Goal: Task Accomplishment & Management: Use online tool/utility

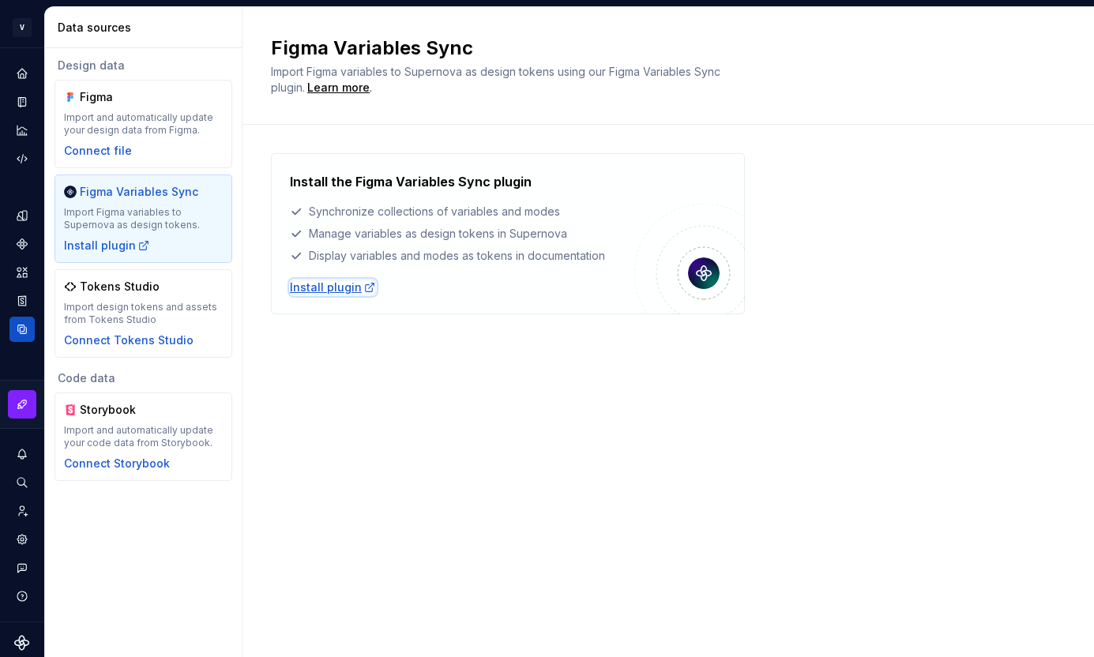
click at [352, 287] on div "Install plugin" at bounding box center [333, 288] width 86 height 16
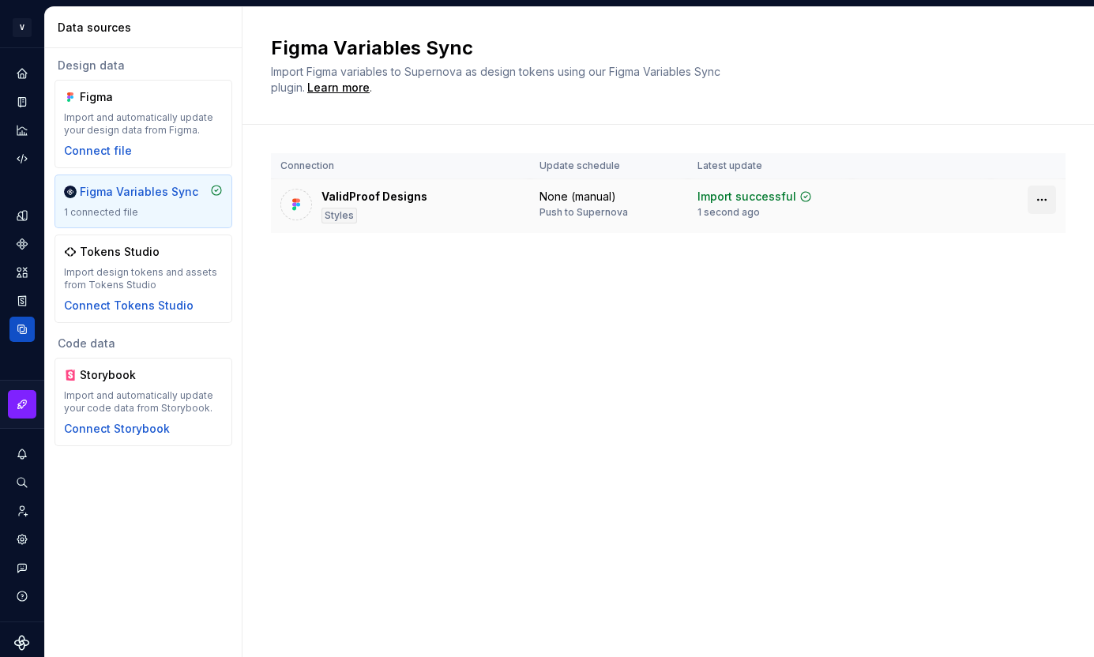
click at [1036, 201] on html "V Validprood Design System M Design system data Data sources Design data Figma …" at bounding box center [547, 328] width 1094 height 657
click at [30, 53] on button "Expand sidebar" at bounding box center [33, 48] width 22 height 22
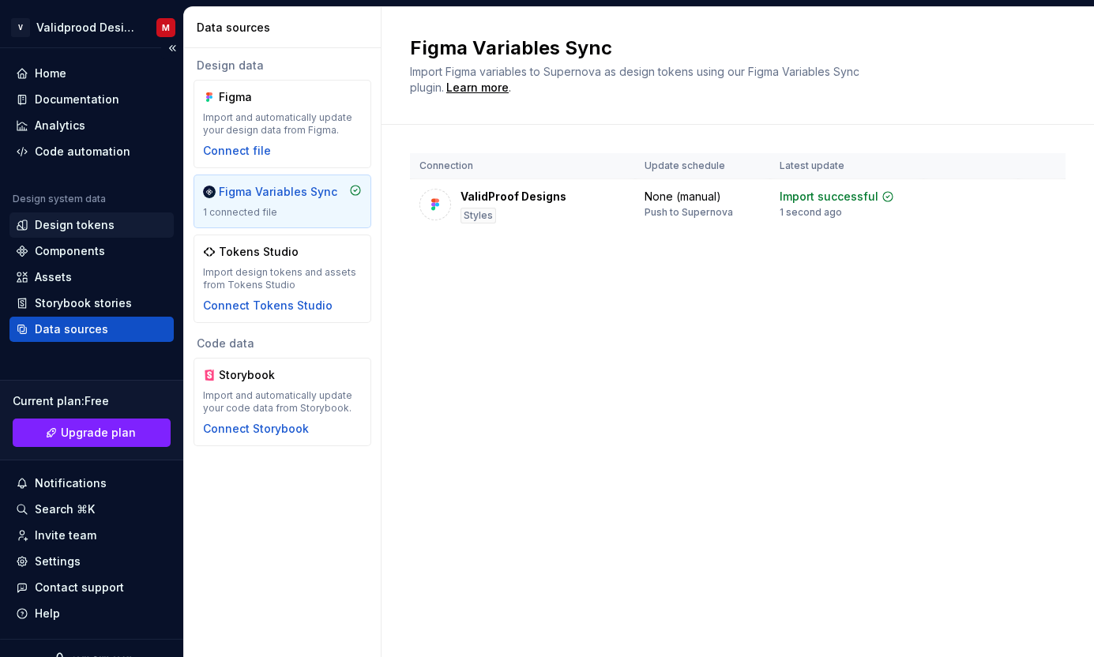
click at [64, 229] on div "Design tokens" at bounding box center [75, 225] width 80 height 16
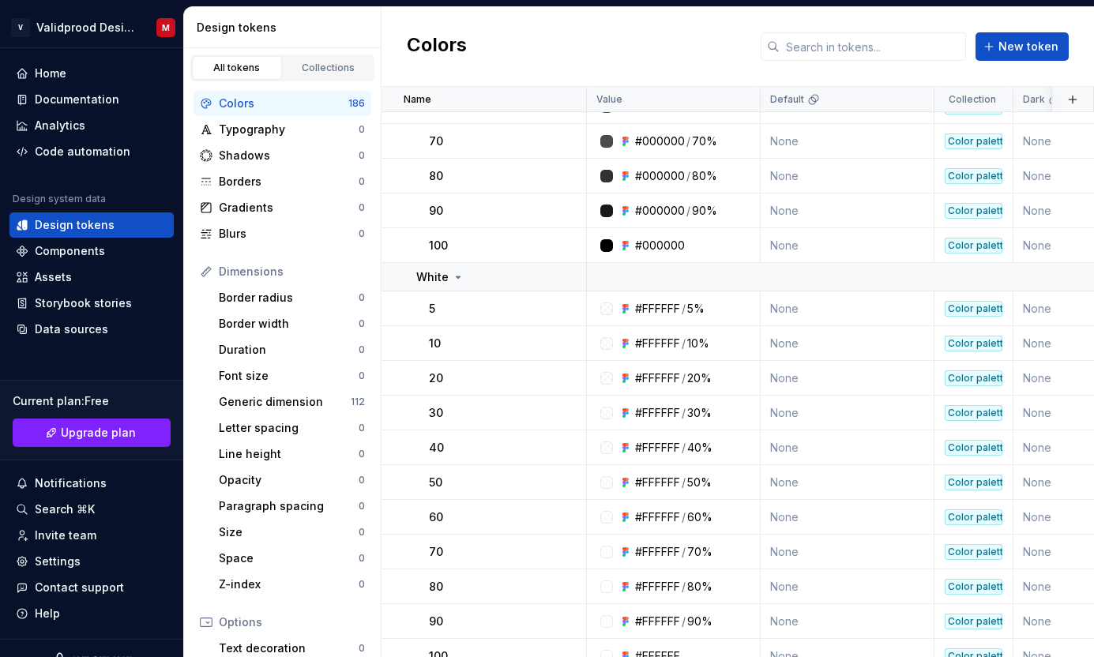
scroll to position [6024, 0]
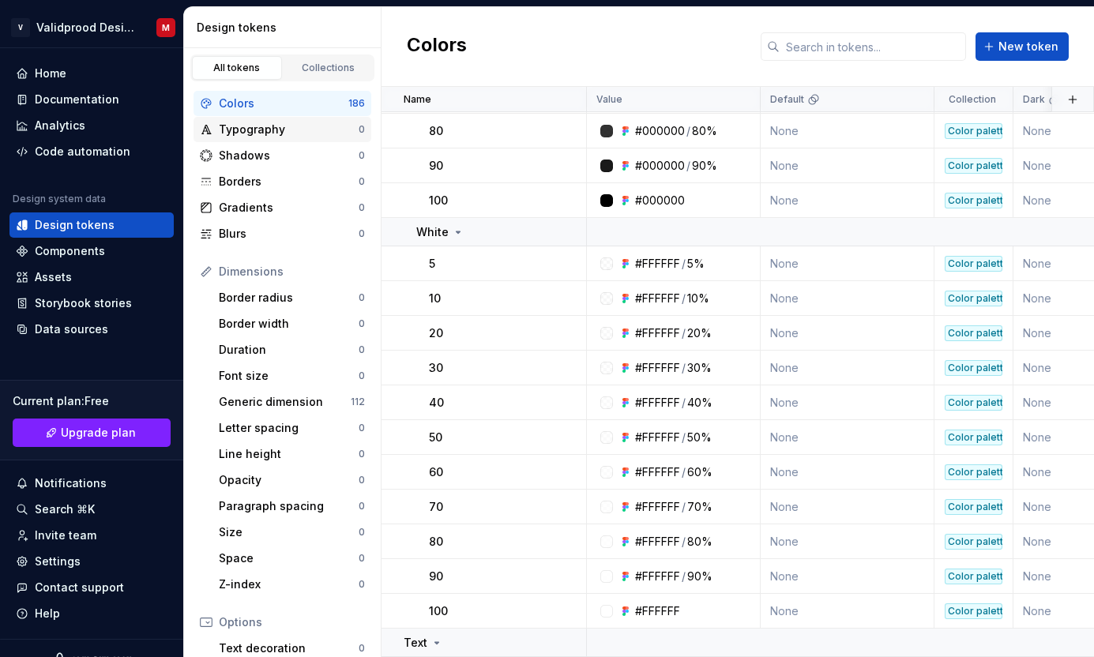
click at [313, 134] on div "Typography" at bounding box center [289, 130] width 140 height 16
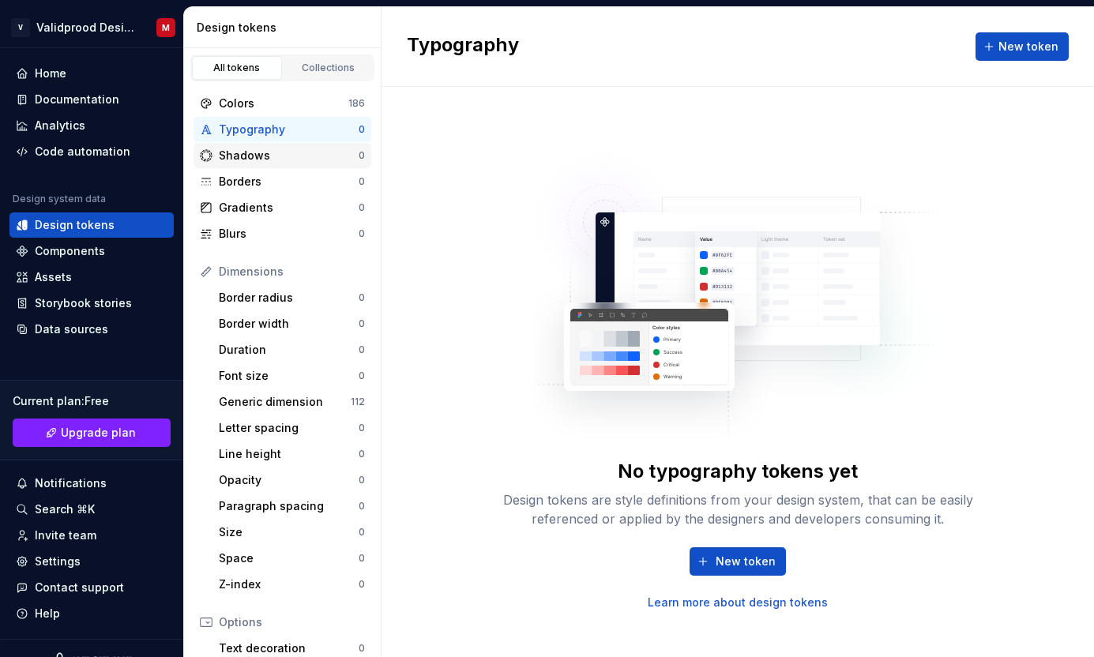
click at [293, 153] on div "Shadows" at bounding box center [289, 156] width 140 height 16
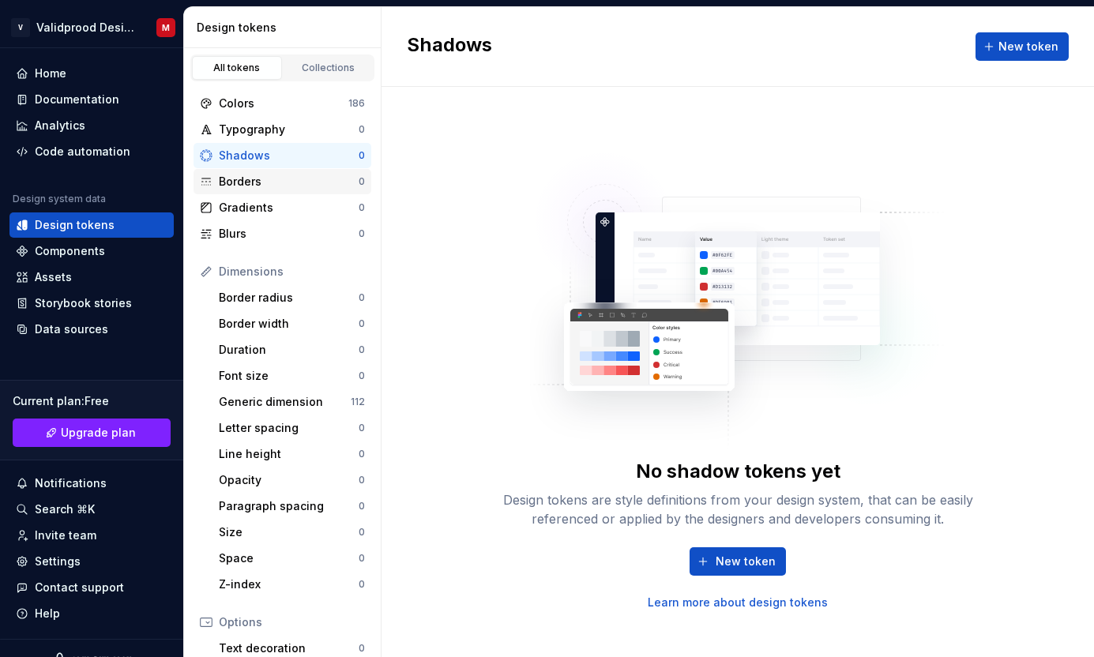
click at [291, 175] on div "Borders" at bounding box center [289, 182] width 140 height 16
click at [274, 397] on div "Generic dimension" at bounding box center [285, 402] width 132 height 16
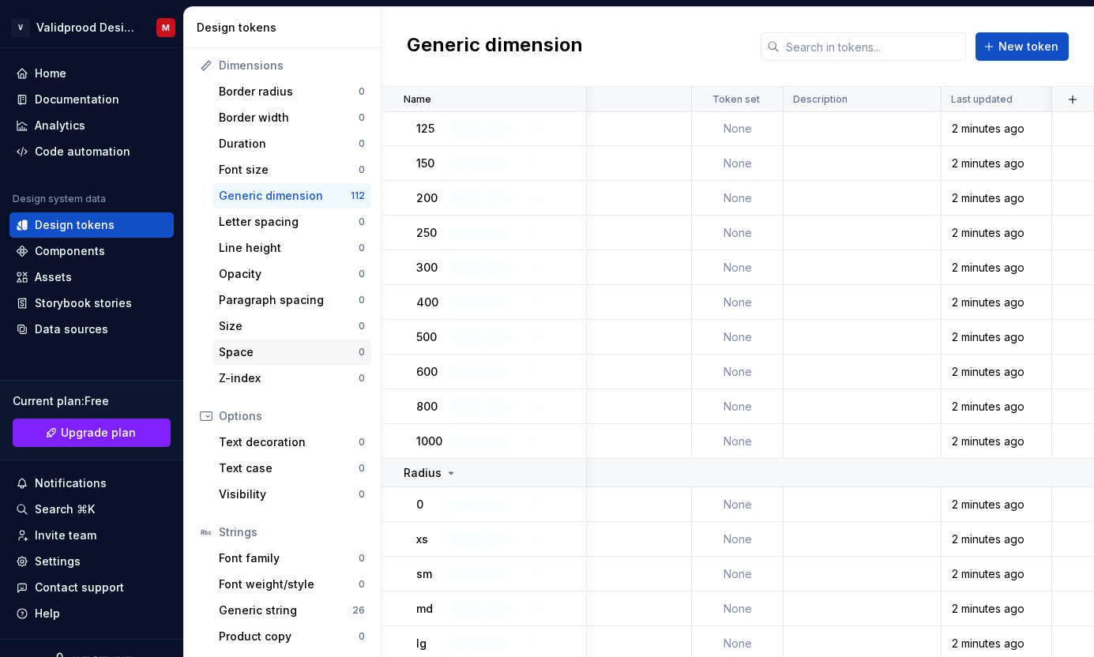
scroll to position [208, 0]
click at [314, 615] on div "Generic string" at bounding box center [285, 609] width 133 height 16
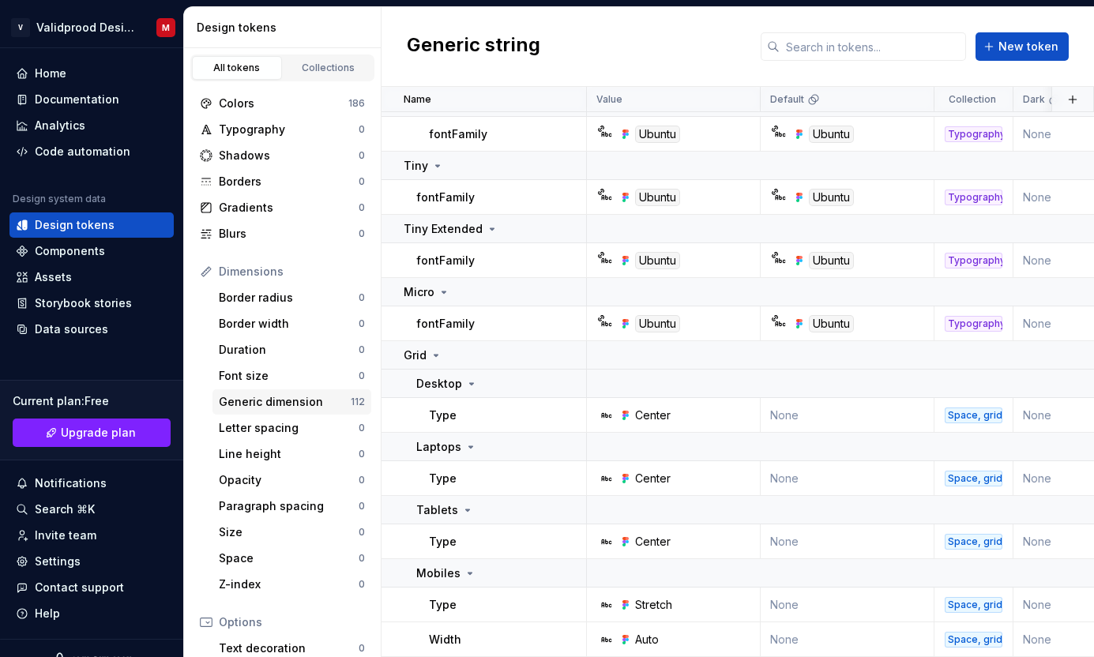
click at [258, 401] on div "Generic dimension" at bounding box center [285, 402] width 132 height 16
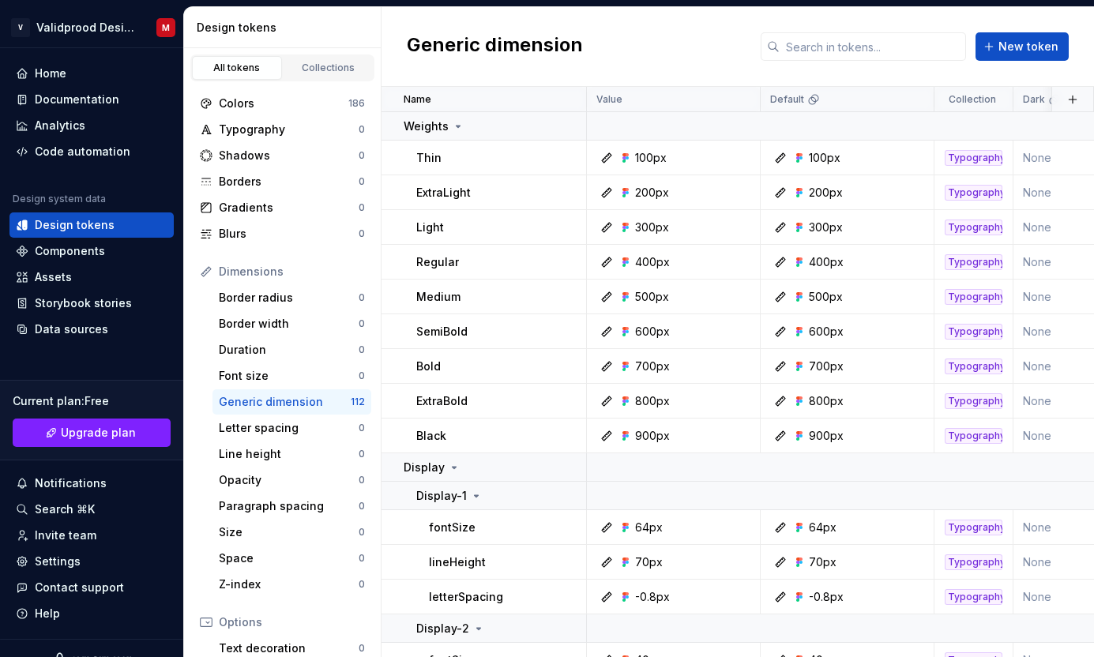
drag, startPoint x: 288, startPoint y: 412, endPoint x: 271, endPoint y: 408, distance: 17.1
drag, startPoint x: 271, startPoint y: 408, endPoint x: 270, endPoint y: 397, distance: 11.1
click at [266, 120] on div "Typography 0" at bounding box center [283, 129] width 178 height 25
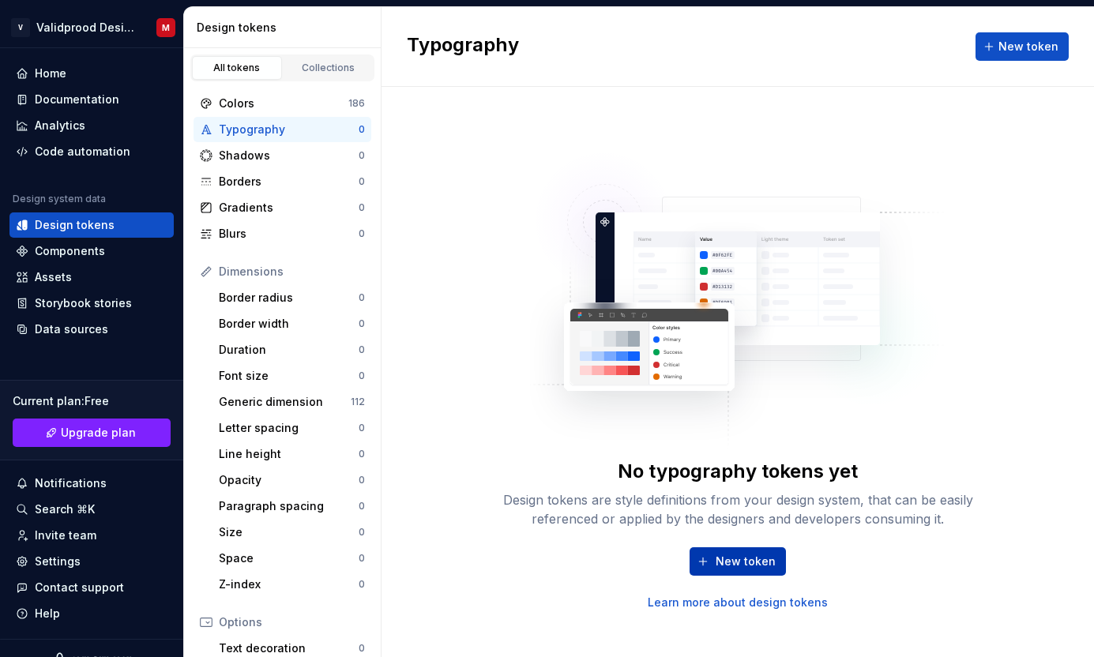
click at [728, 568] on span "New token" at bounding box center [746, 562] width 60 height 16
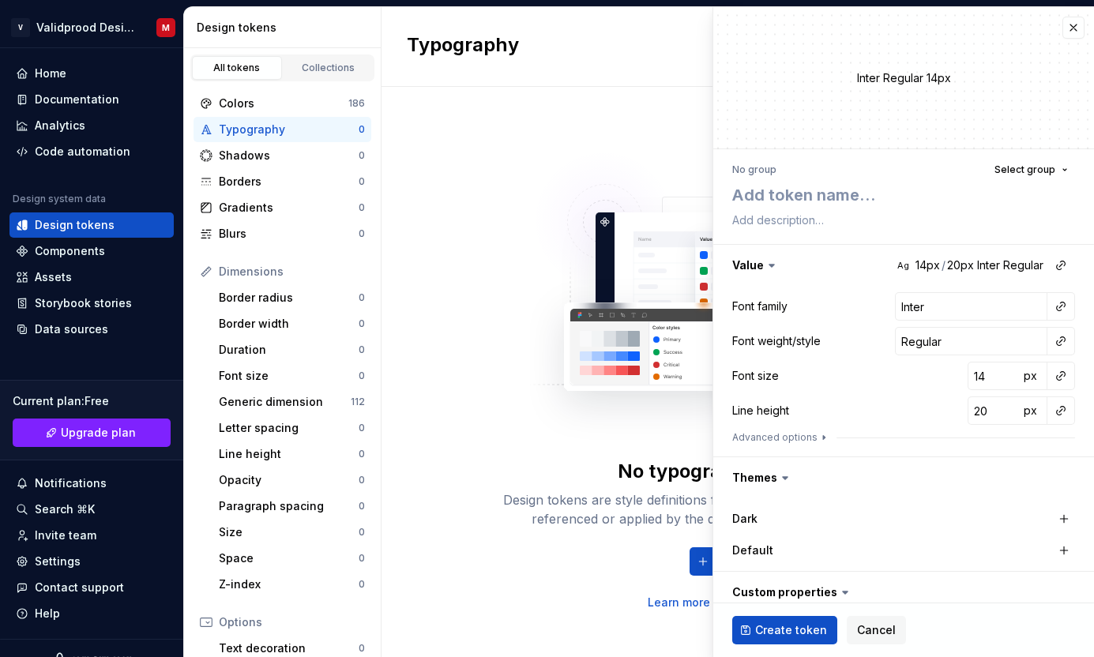
type textarea "*"
click at [1044, 175] on span "Select group" at bounding box center [1025, 170] width 61 height 13
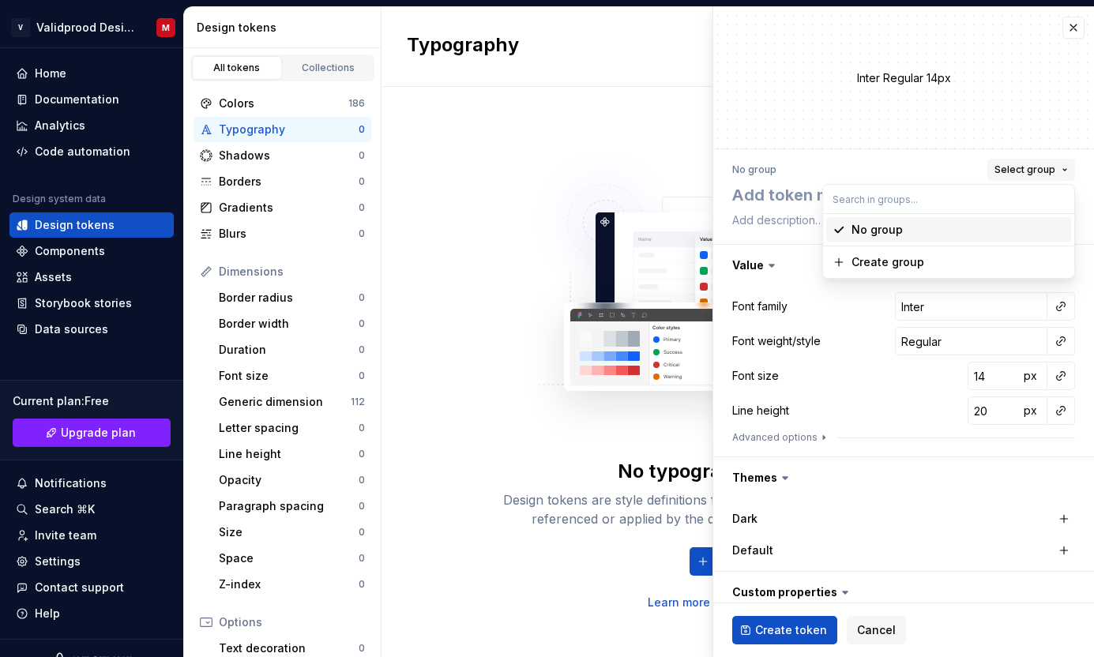
click at [1044, 175] on span "Select group" at bounding box center [1025, 170] width 61 height 13
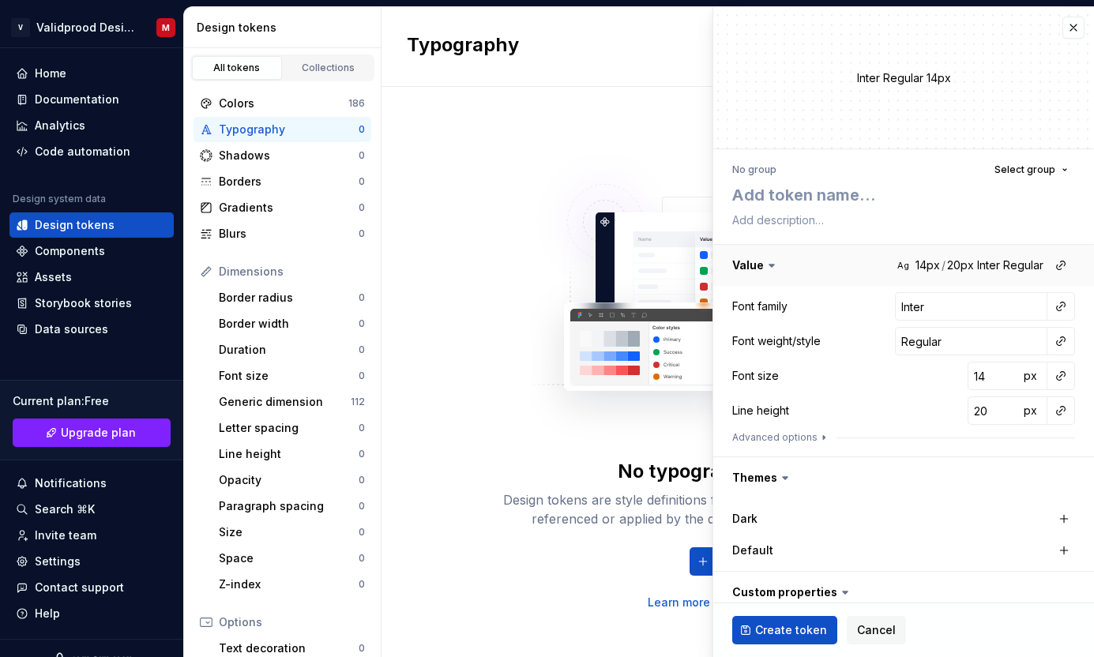
scroll to position [103, 0]
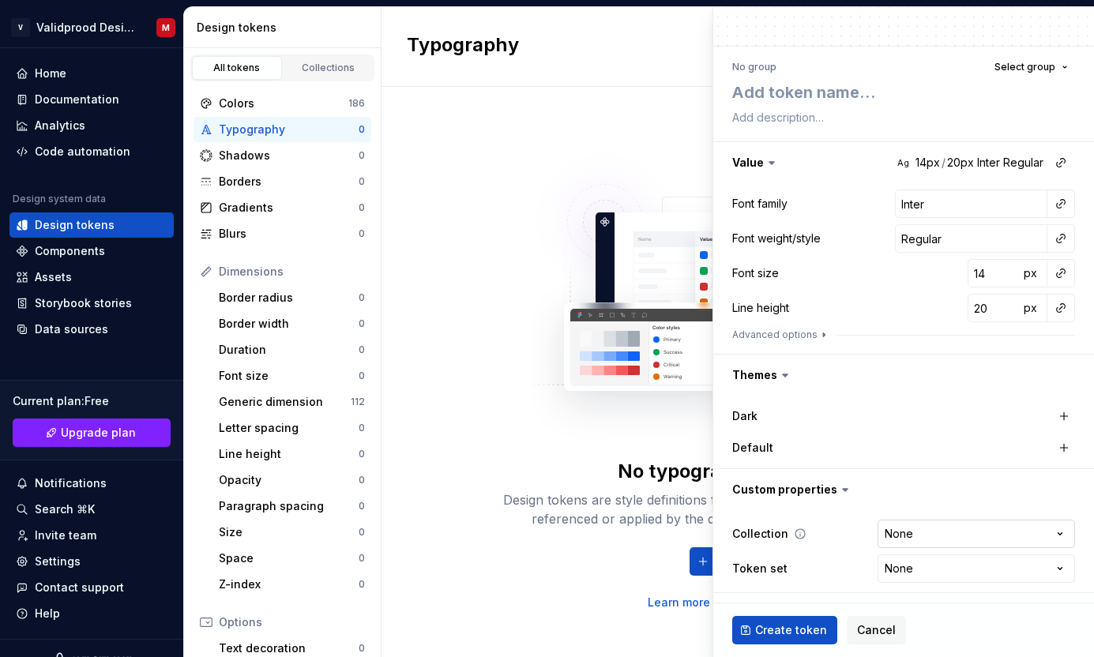
click at [960, 533] on html "V Validprood Design System M Home Documentation Analytics Code automation Desig…" at bounding box center [547, 328] width 1094 height 657
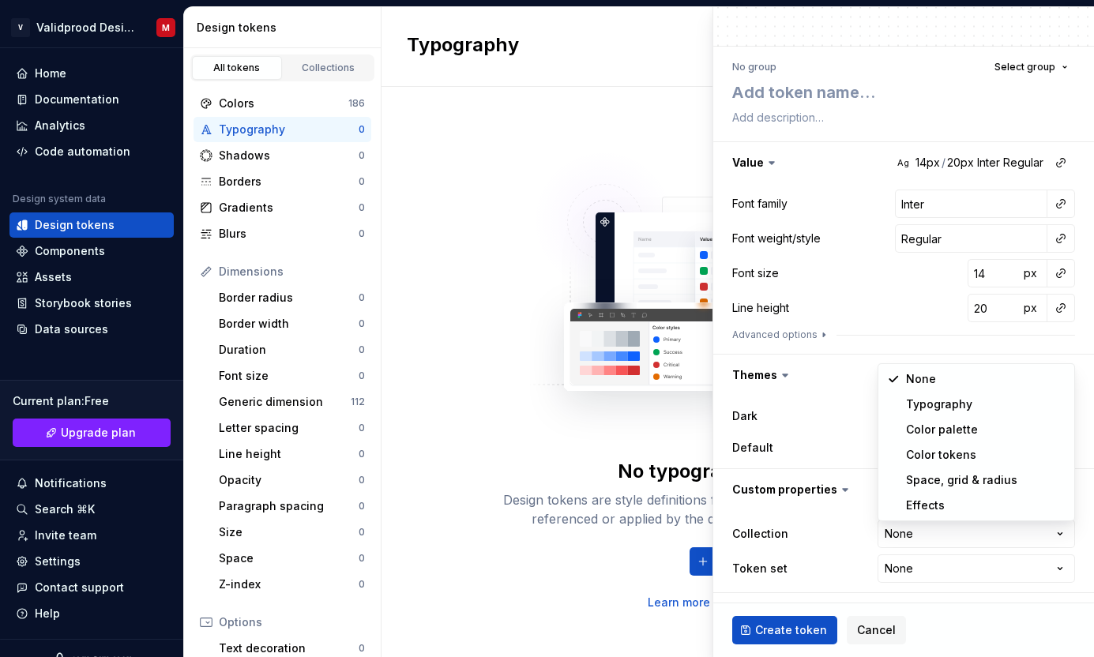
select select "**********"
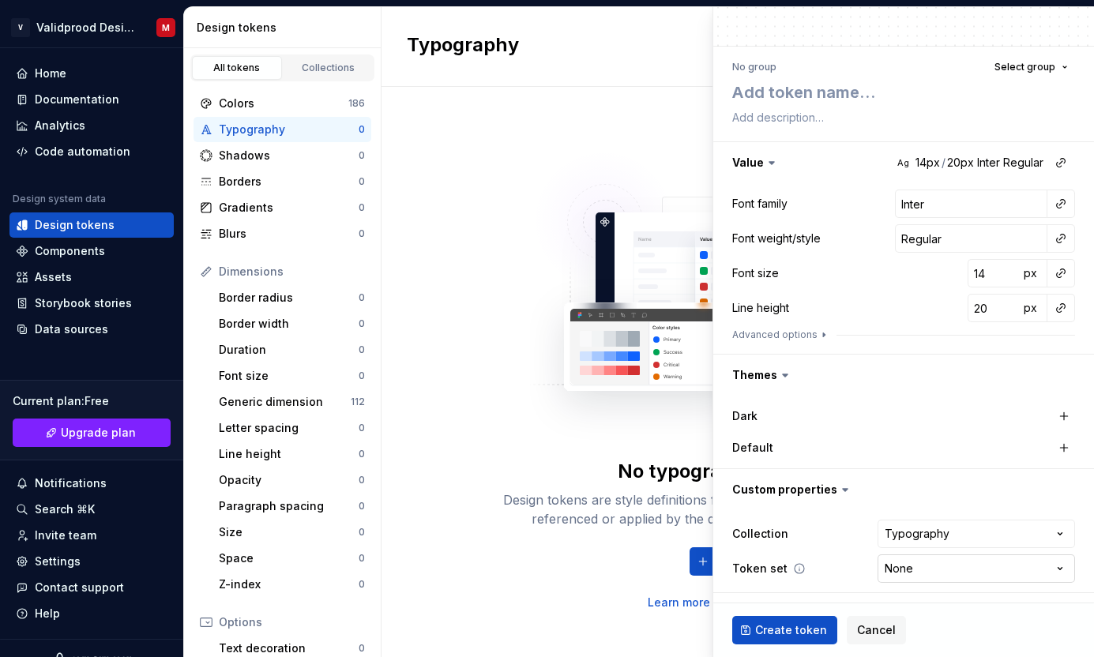
click at [948, 567] on html "V Validprood Design System M Home Documentation Analytics Code automation Desig…" at bounding box center [547, 328] width 1094 height 657
click at [789, 639] on button "Create token" at bounding box center [784, 630] width 105 height 28
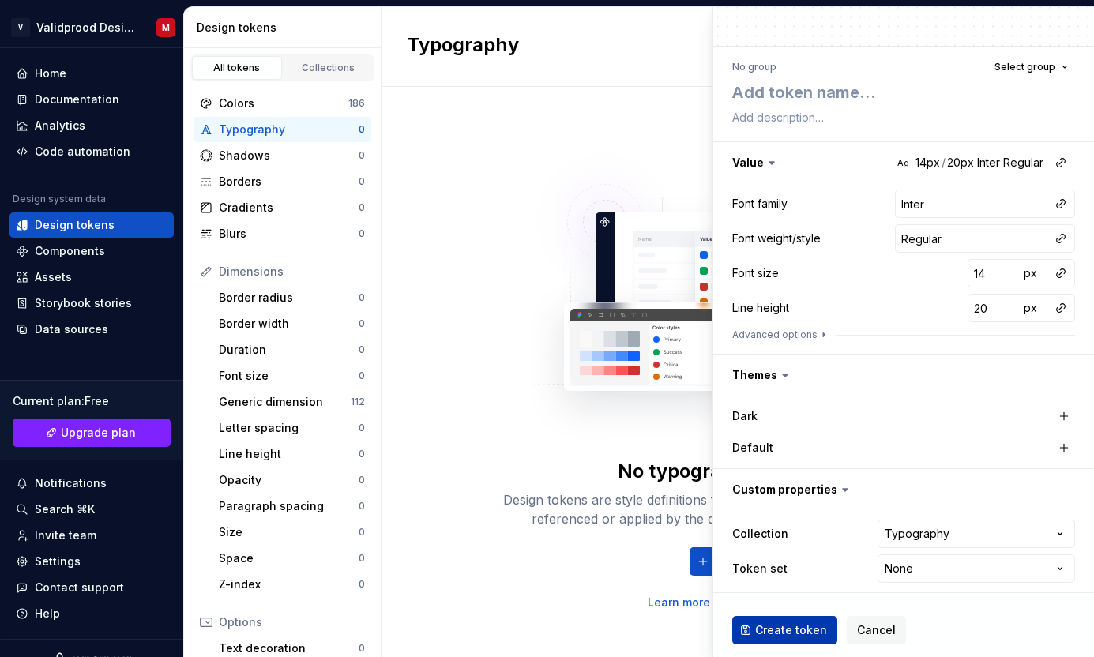
type textarea "*"
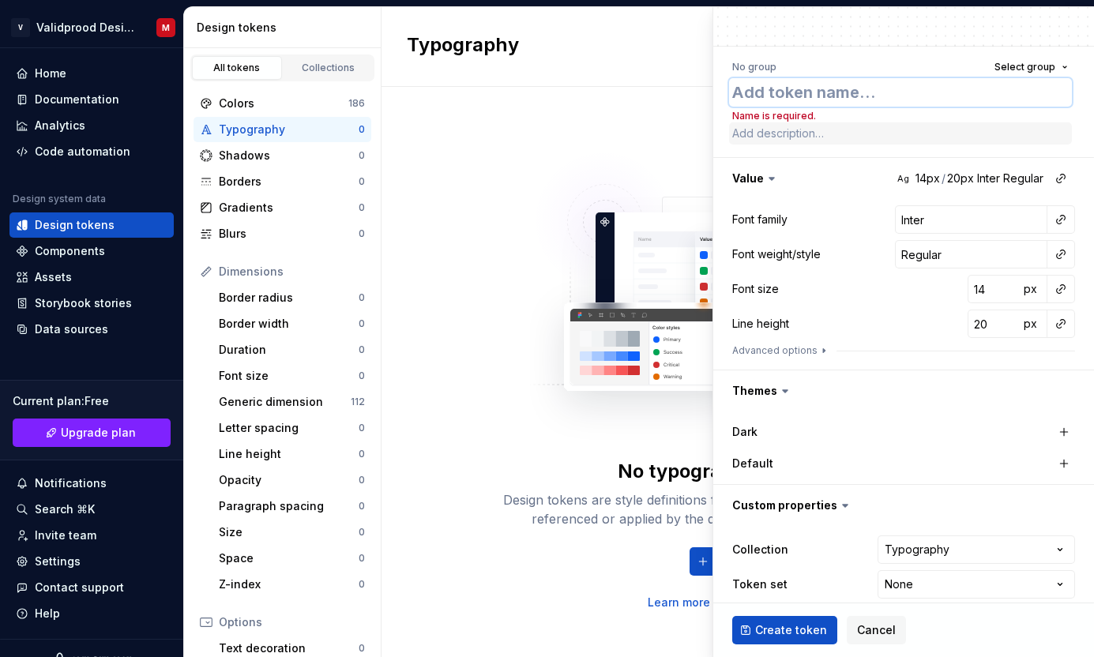
type textarea "T"
type textarea "*"
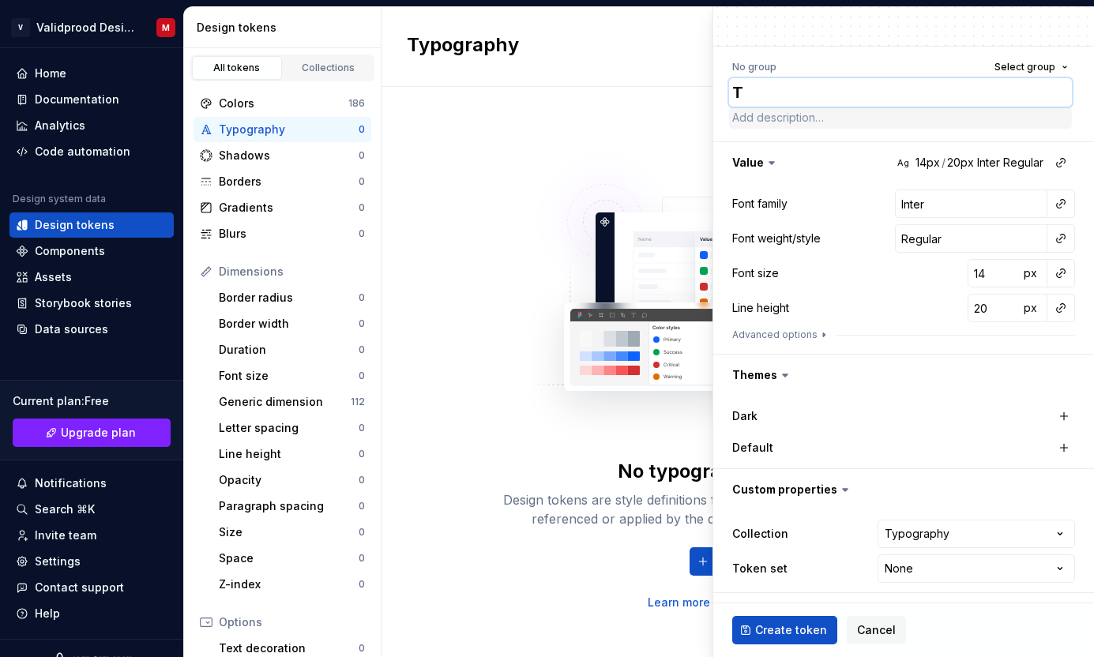
type textarea "[PERSON_NAME]"
type textarea "*"
type textarea "Typ"
type textarea "*"
type textarea "Typo"
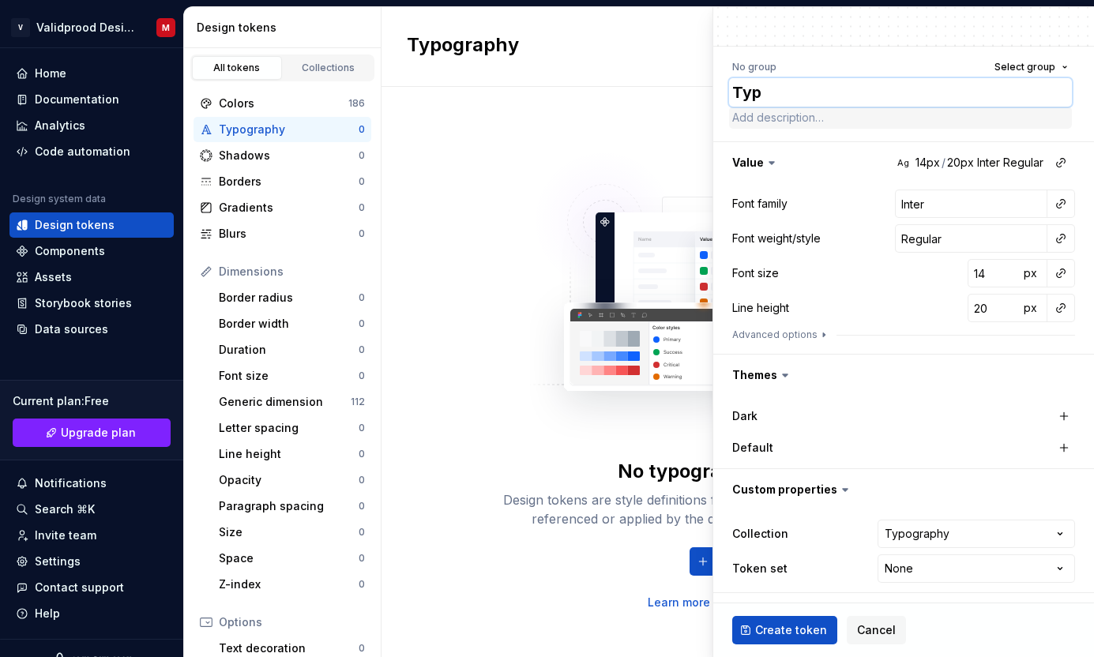
type textarea "*"
type textarea "Typog"
type textarea "*"
type textarea "Typogr"
type textarea "*"
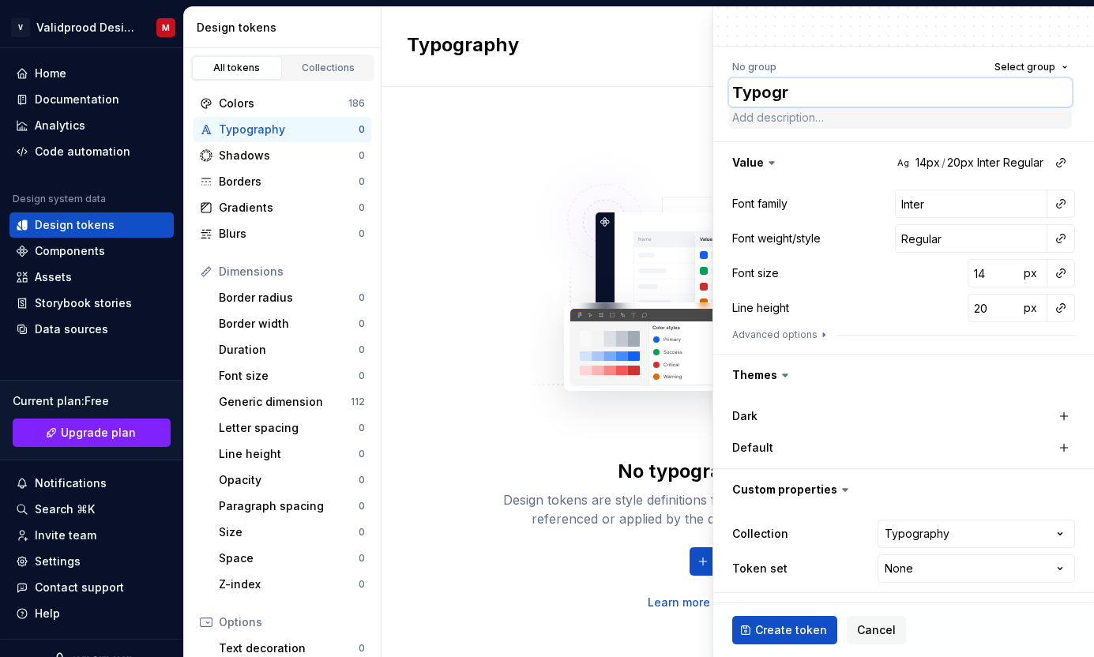
type textarea "Typogra"
type textarea "*"
type textarea "Typograp"
type textarea "*"
type textarea "Typograph"
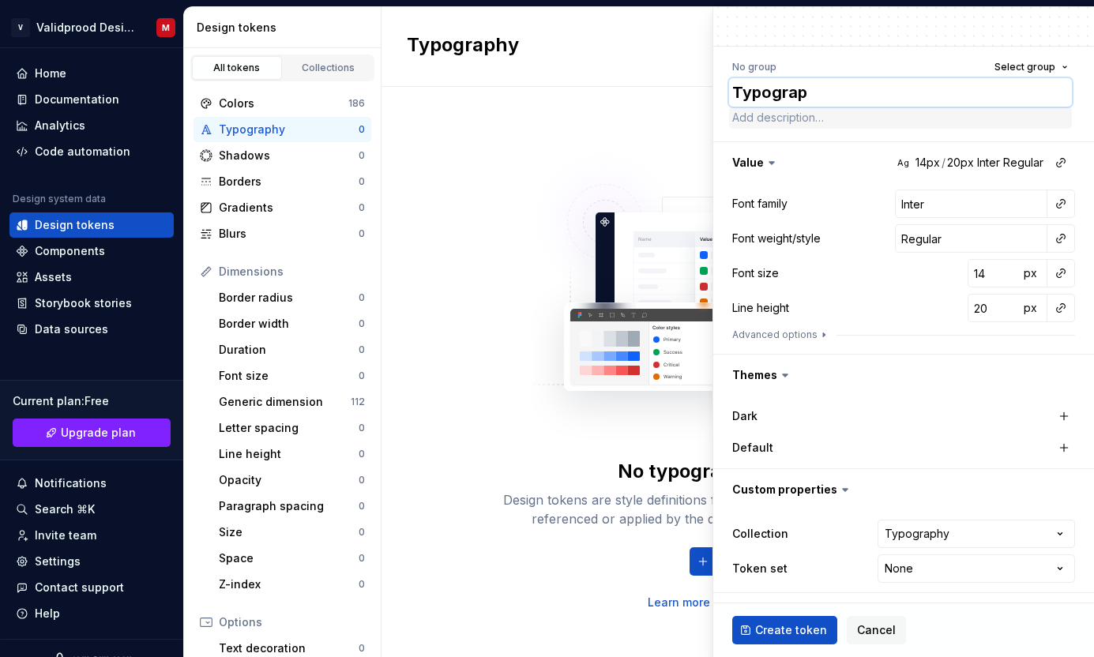
type textarea "*"
type textarea "Typography"
type textarea "*"
type textarea "Typography"
type textarea "*"
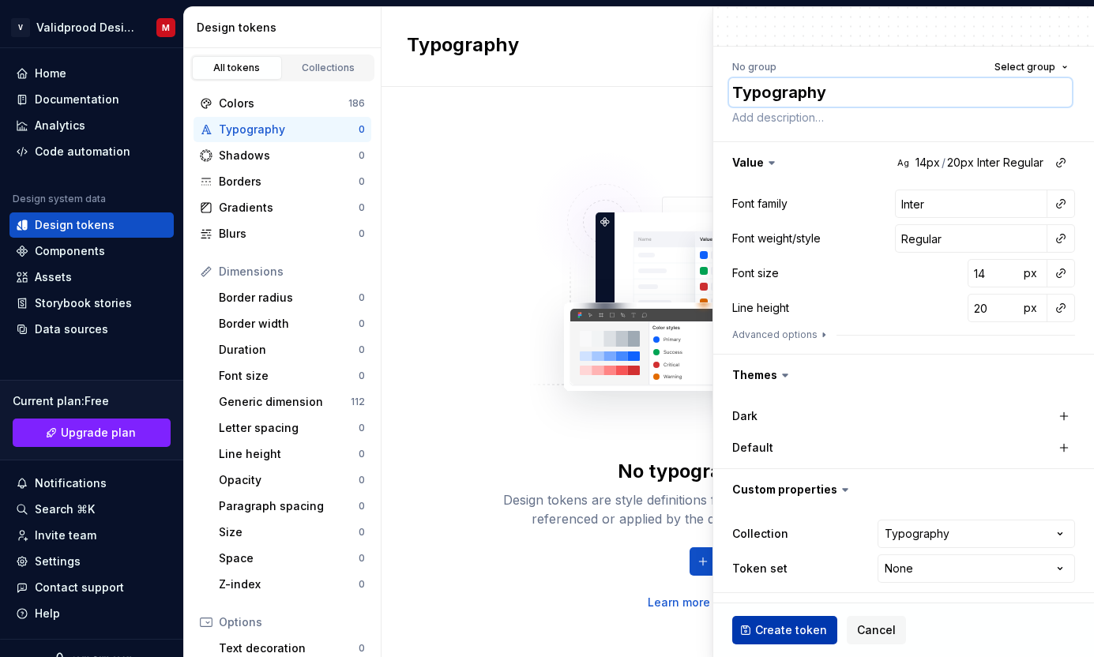
type textarea "Typography"
click at [816, 637] on span "Create token" at bounding box center [791, 630] width 72 height 16
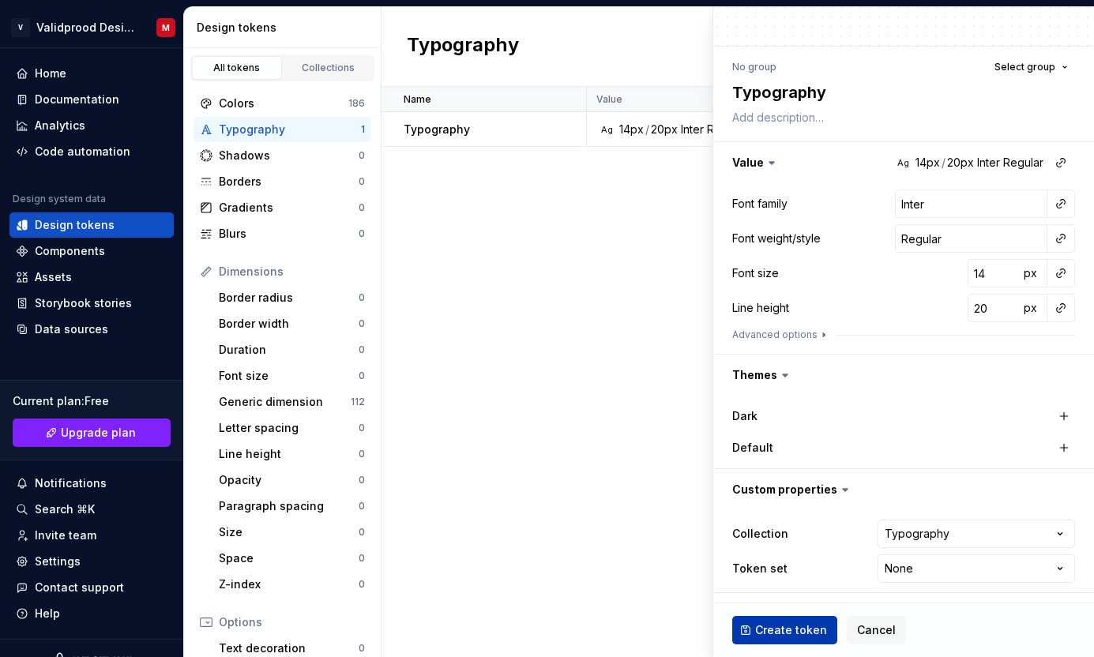
type textarea "*"
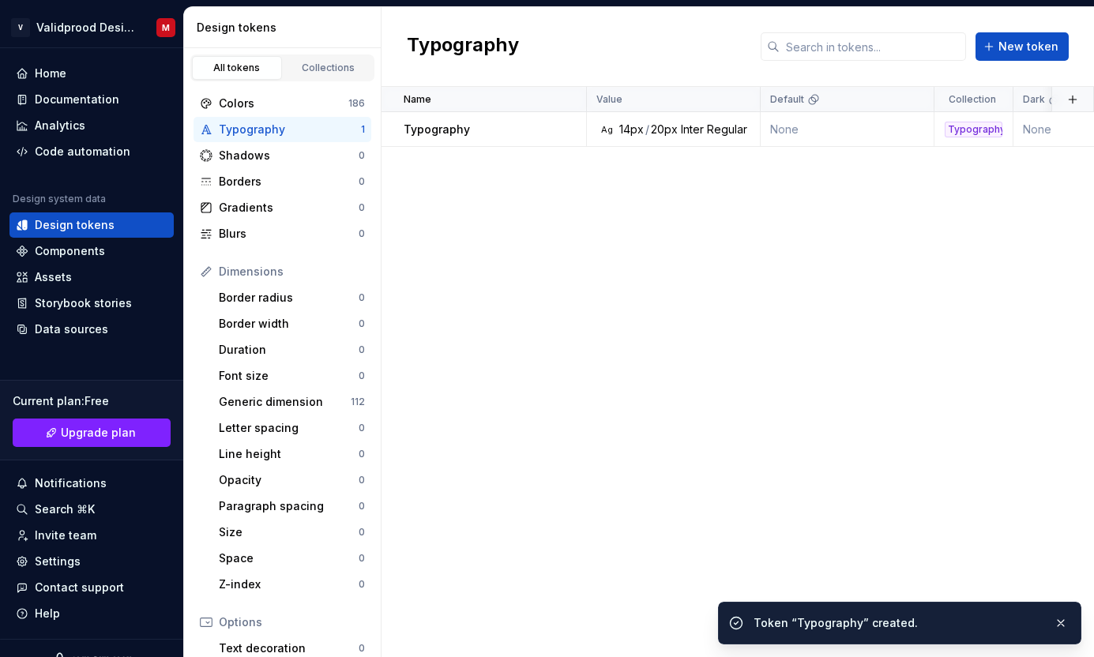
click at [605, 423] on div "Name Value Default Collection Dark Token set Description Last updated Typograph…" at bounding box center [738, 372] width 713 height 570
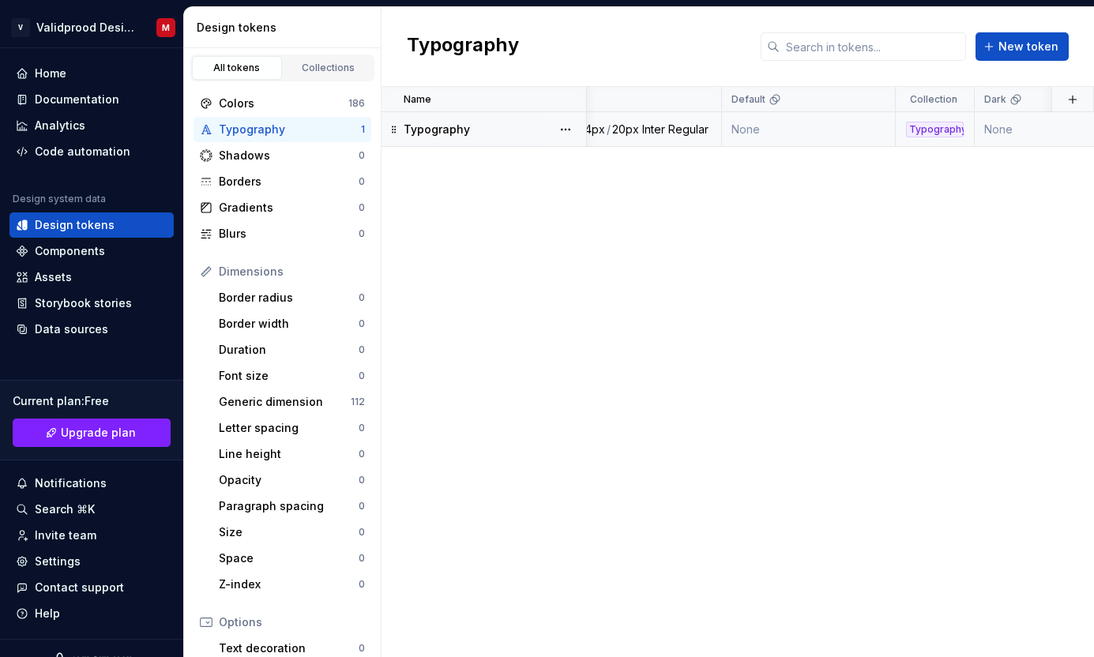
click at [564, 127] on button "button" at bounding box center [566, 129] width 22 height 22
click at [596, 218] on div "Delete token" at bounding box center [635, 218] width 103 height 16
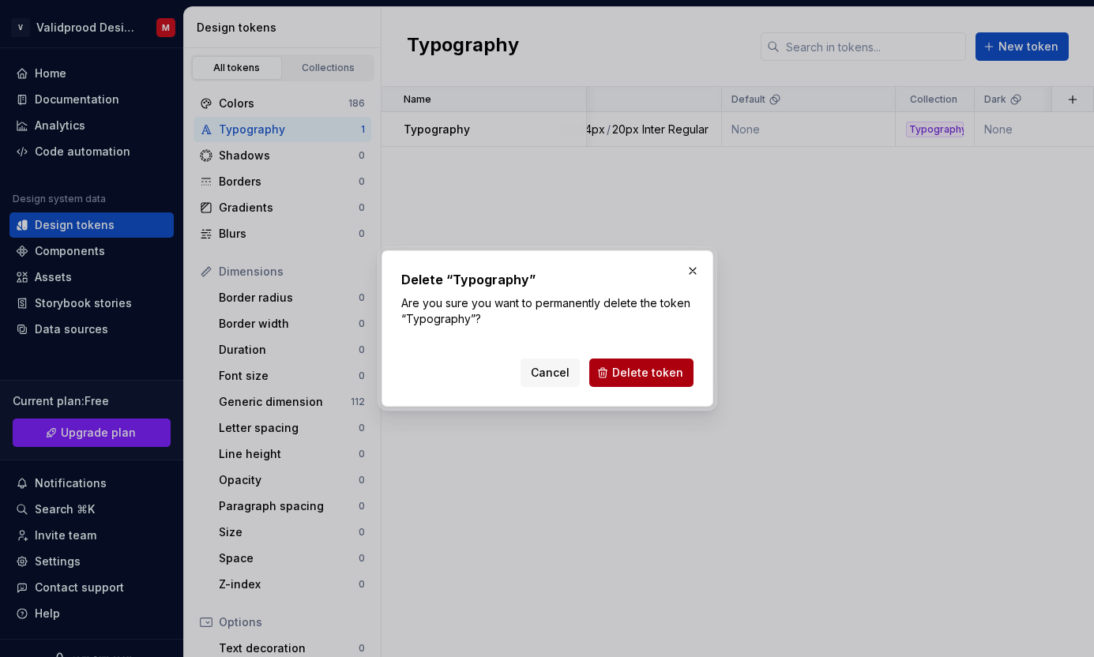
click at [613, 362] on button "Delete token" at bounding box center [641, 373] width 104 height 28
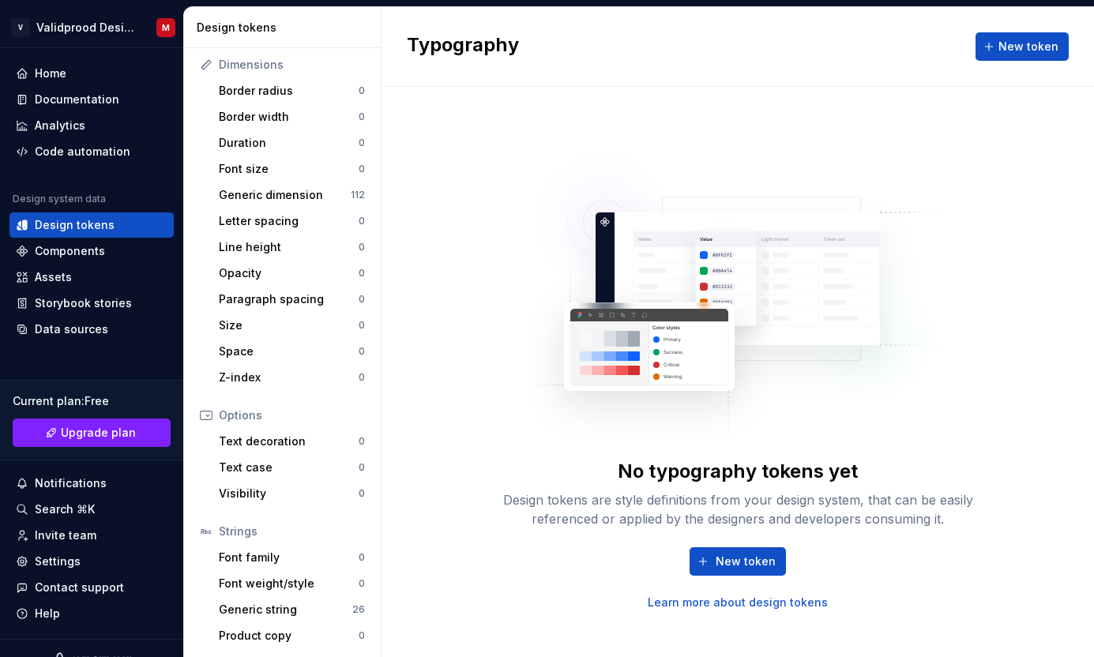
scroll to position [208, 0]
click at [278, 607] on div "Generic string" at bounding box center [285, 609] width 133 height 16
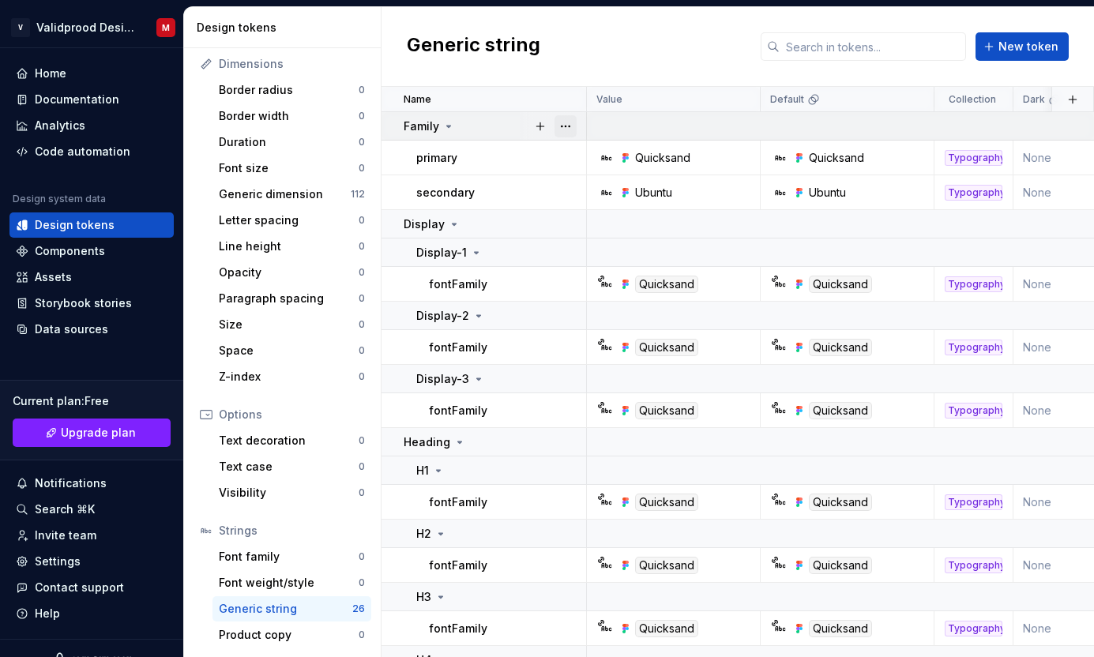
click at [563, 123] on button "button" at bounding box center [566, 126] width 22 height 22
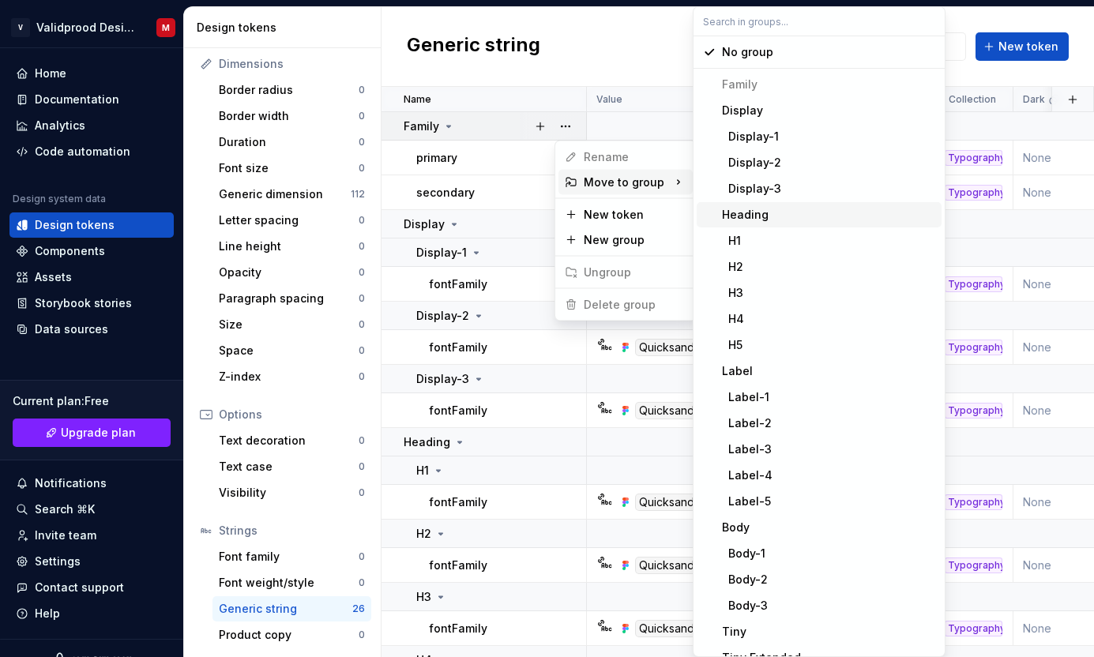
scroll to position [206, 0]
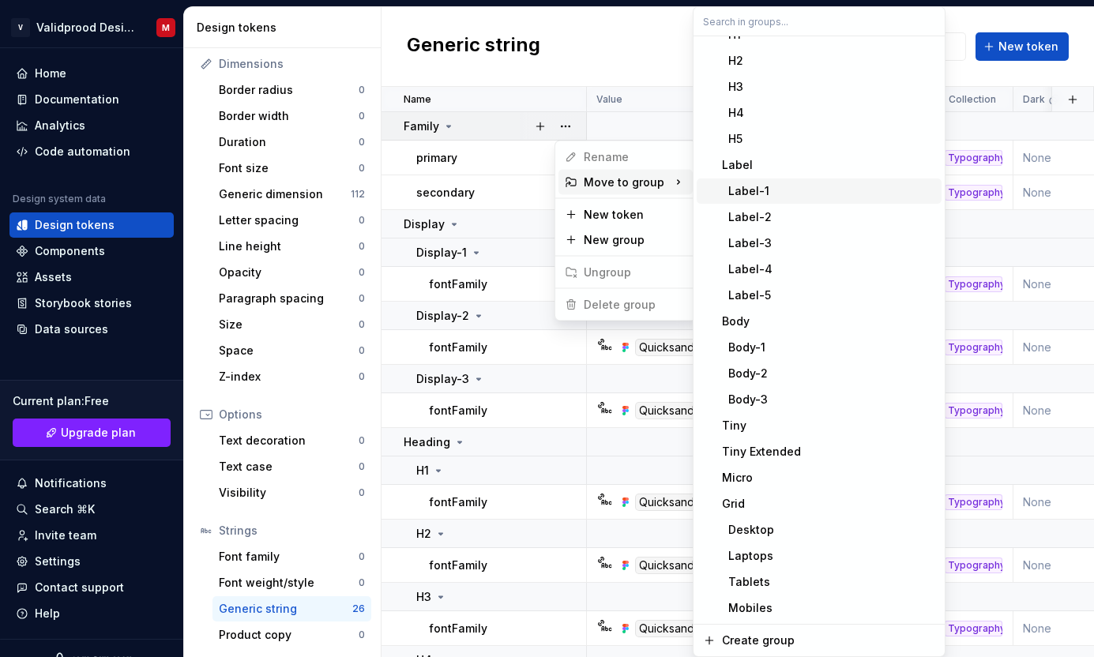
click at [630, 105] on html "V Validprood Design System M Home Documentation Analytics Code automation Desig…" at bounding box center [547, 328] width 1094 height 657
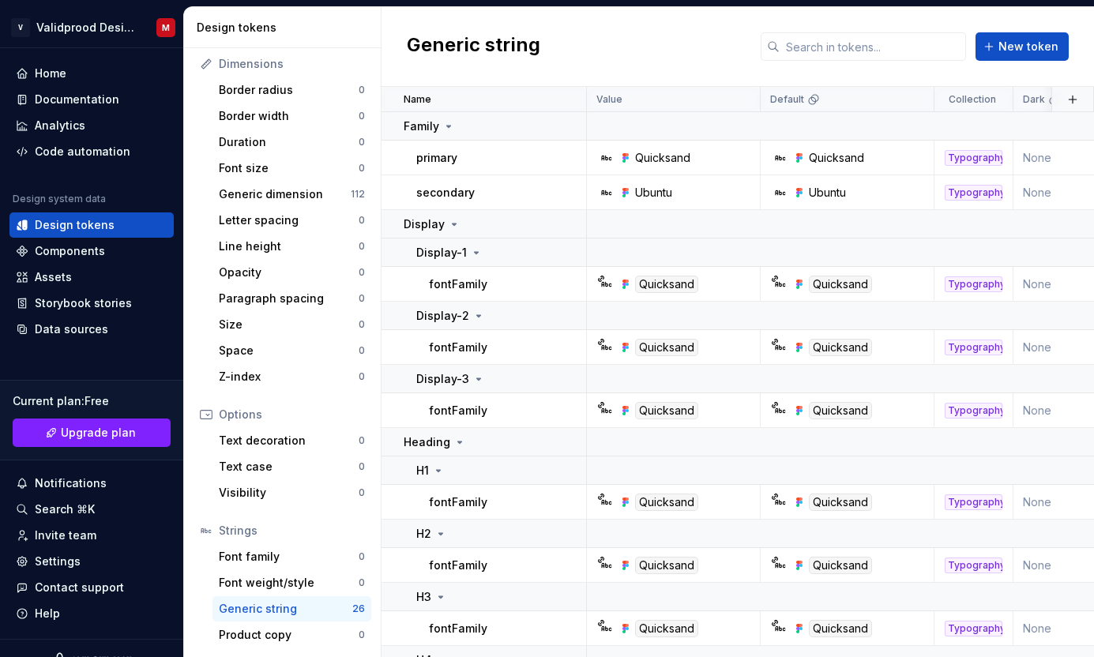
click at [266, 64] on div "Dimensions" at bounding box center [292, 64] width 146 height 16
click at [58, 269] on div "Assets" at bounding box center [91, 277] width 164 height 25
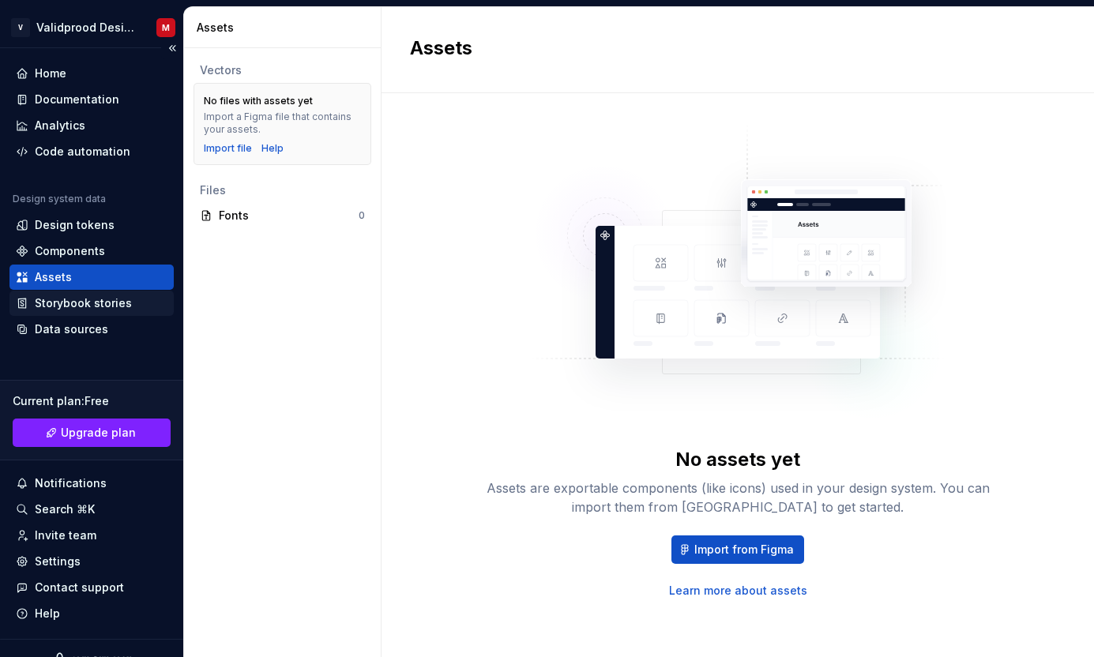
click at [63, 291] on div "Storybook stories" at bounding box center [91, 303] width 164 height 25
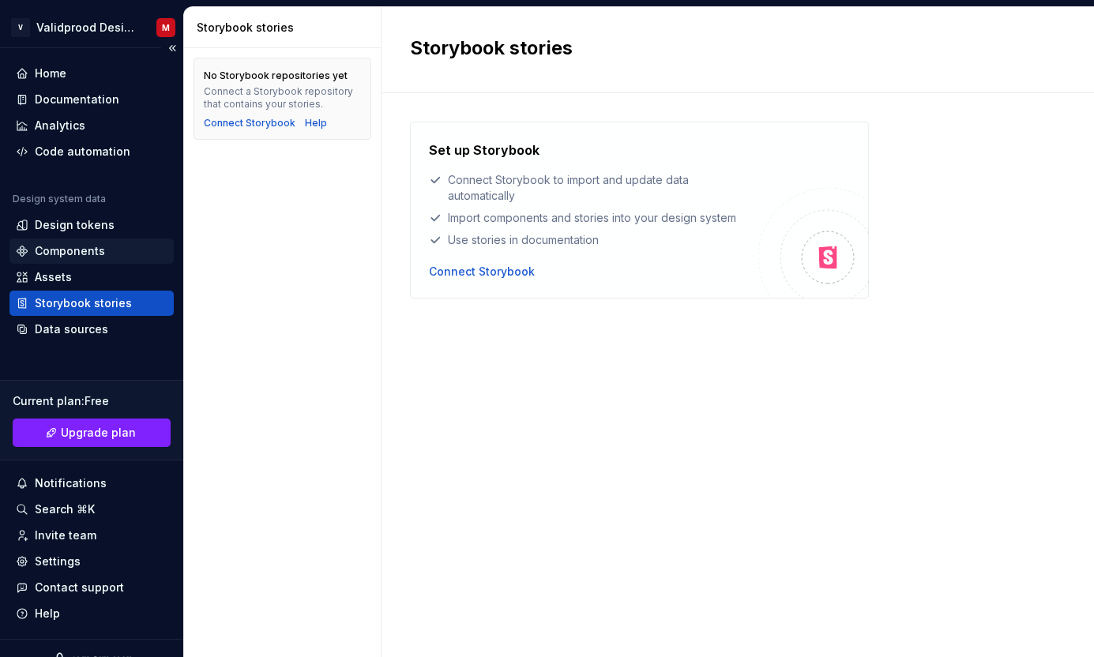
click at [66, 249] on div "Components" at bounding box center [70, 251] width 70 height 16
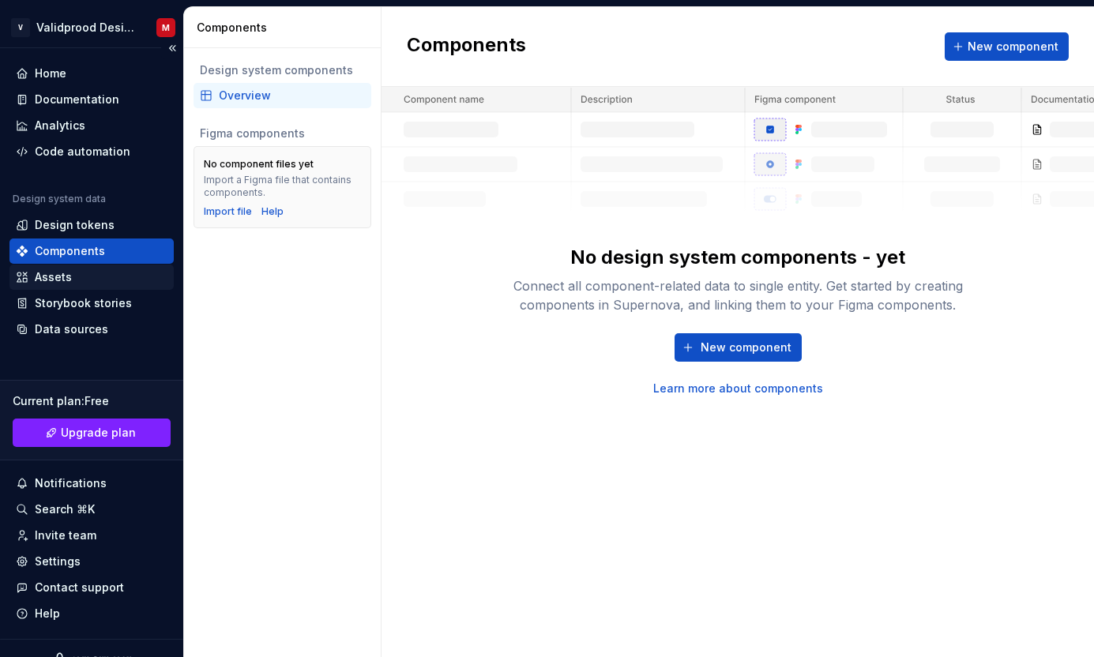
scroll to position [24, 0]
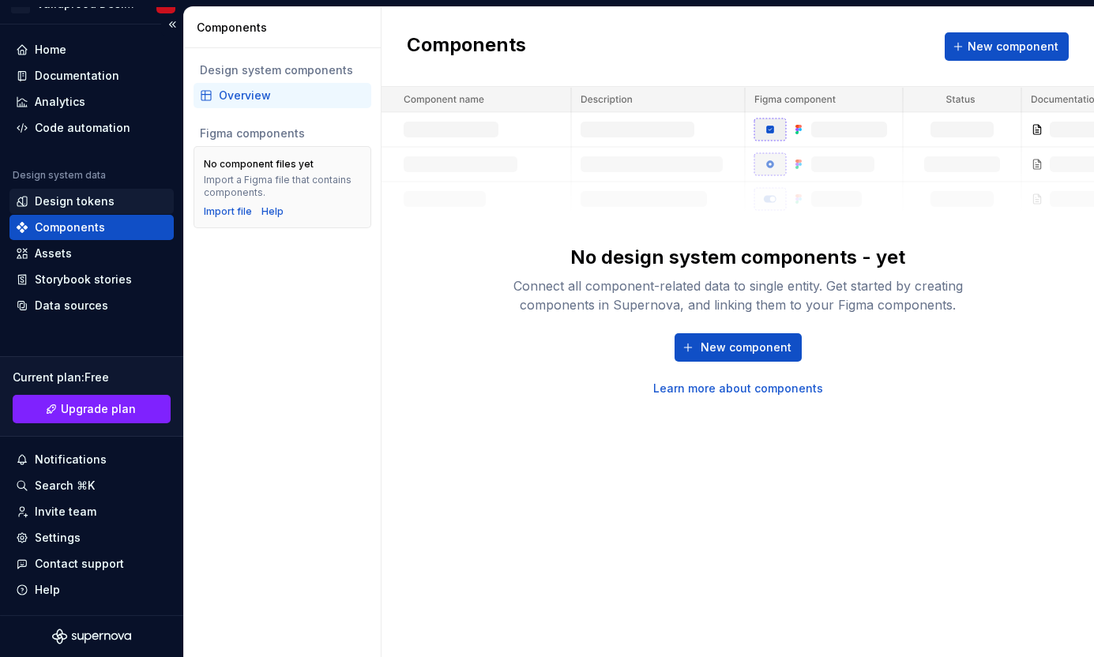
click at [55, 198] on div "Design tokens" at bounding box center [75, 202] width 80 height 16
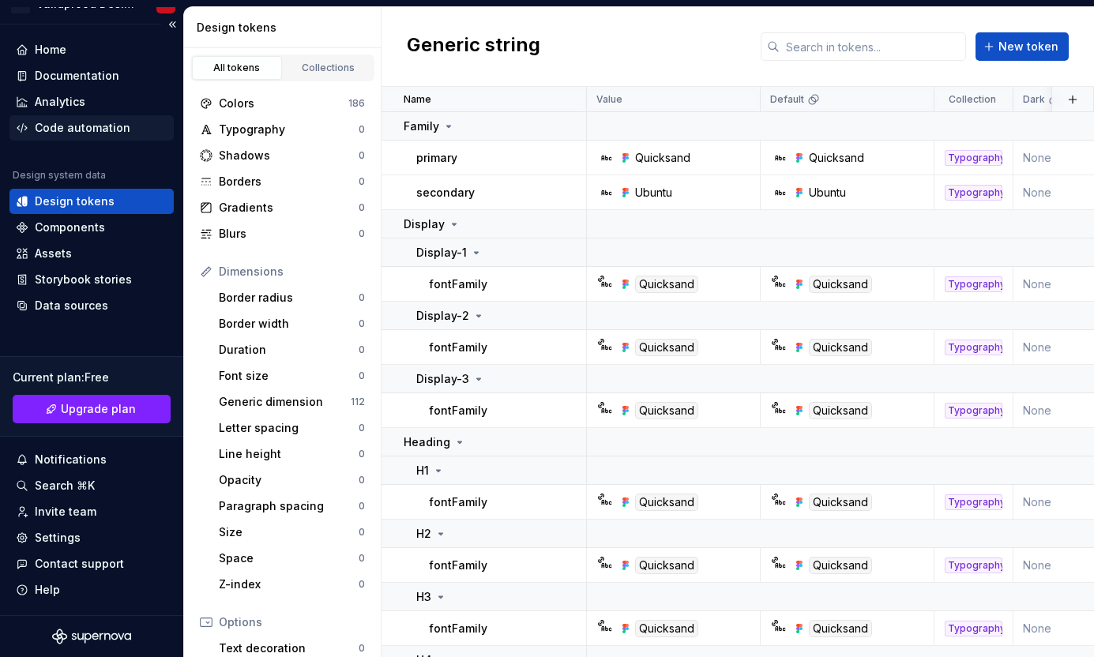
click at [57, 116] on div "Code automation" at bounding box center [91, 127] width 164 height 25
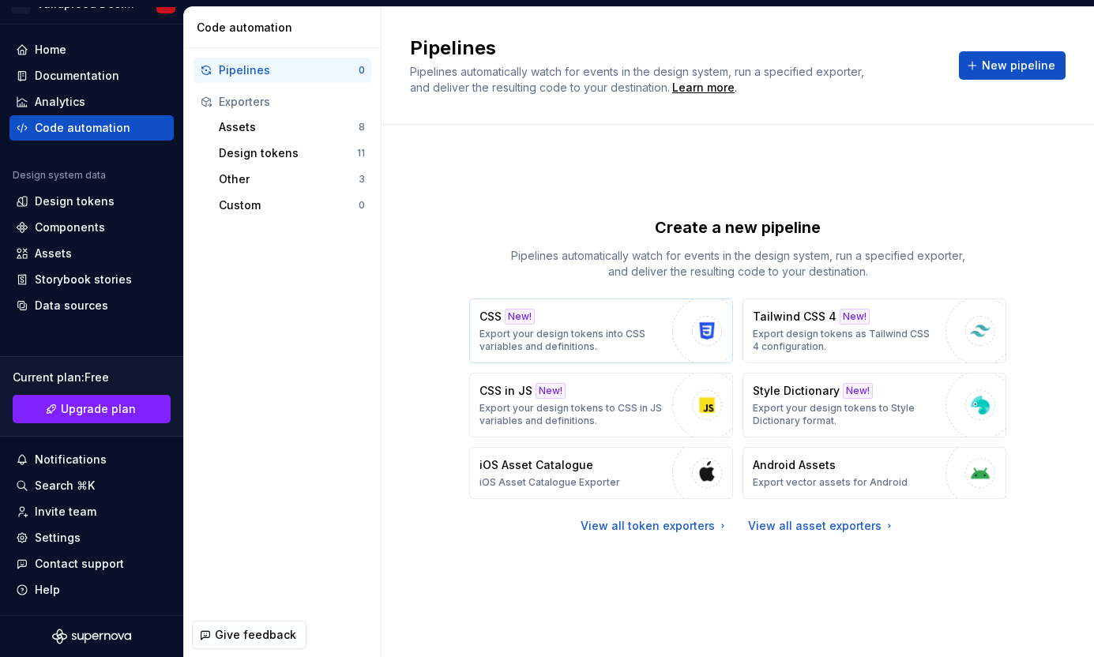
click at [686, 329] on div "button" at bounding box center [707, 331] width 70 height 70
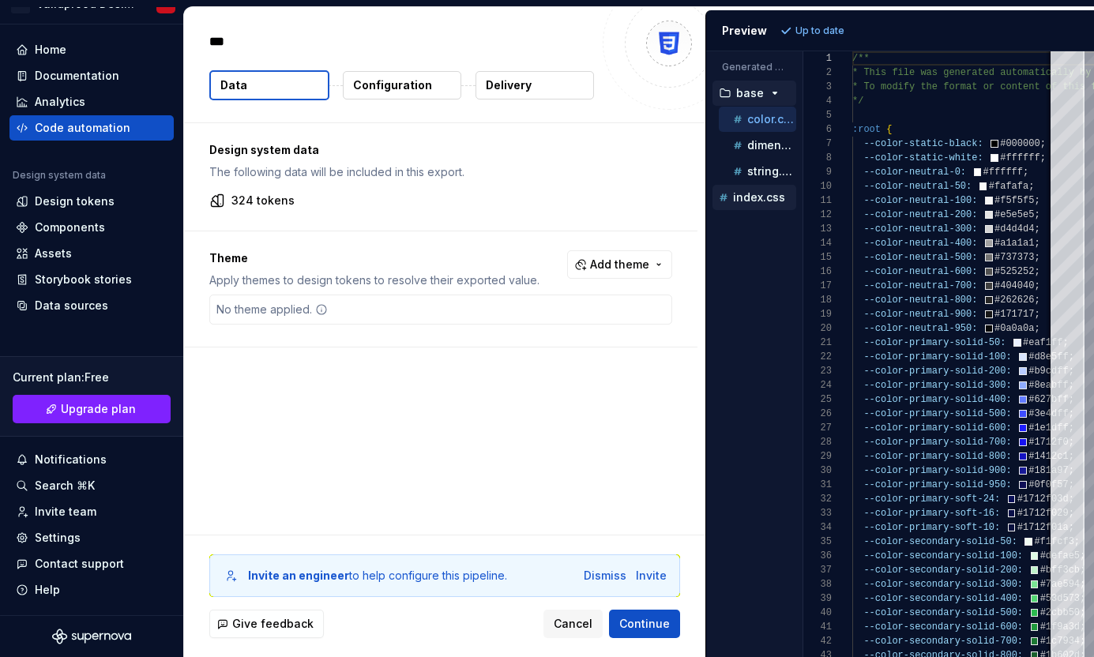
type textarea "*"
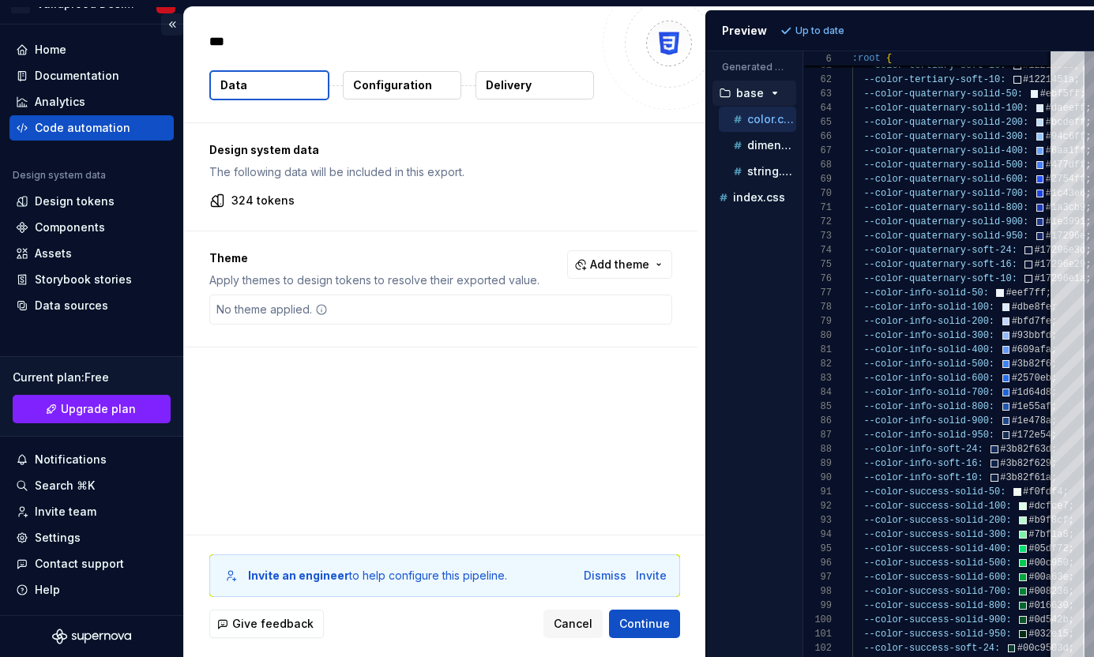
click at [170, 24] on button "Collapse sidebar" at bounding box center [172, 24] width 22 height 22
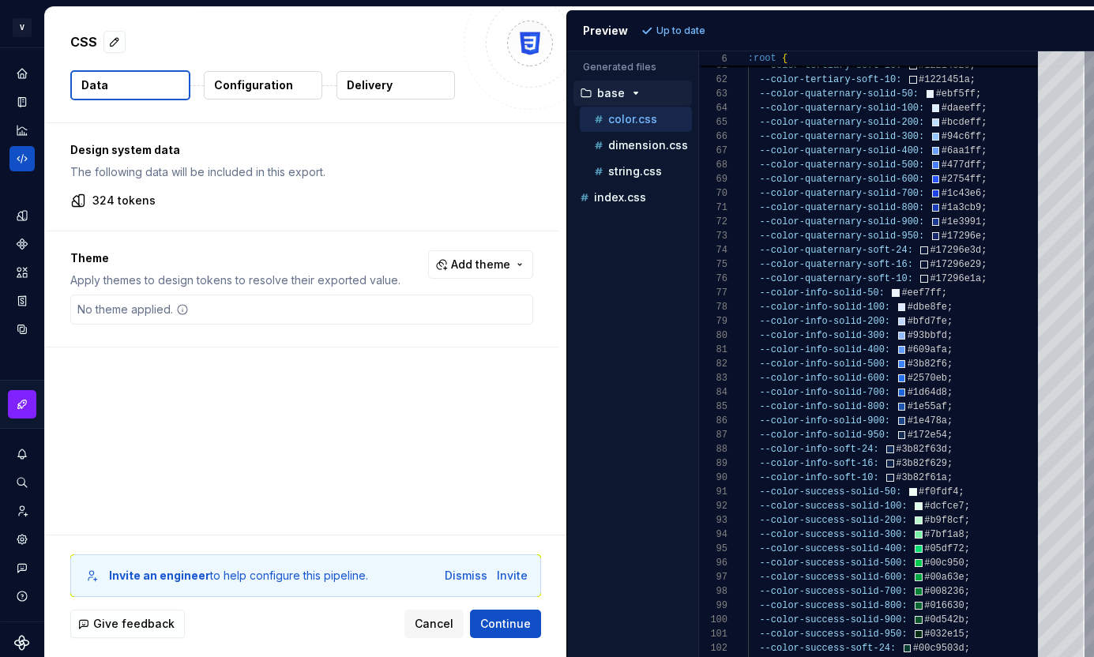
click at [293, 82] on button "Configuration" at bounding box center [263, 85] width 118 height 28
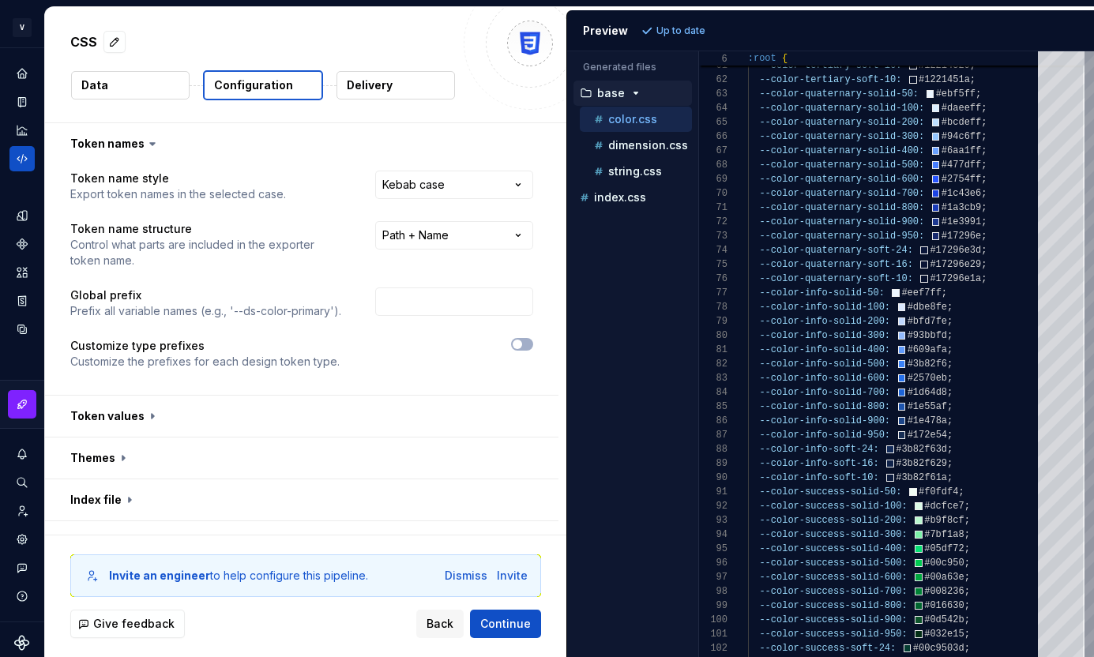
click at [275, 86] on p "Configuration" at bounding box center [253, 85] width 79 height 16
click at [435, 190] on html "**********" at bounding box center [547, 328] width 1094 height 657
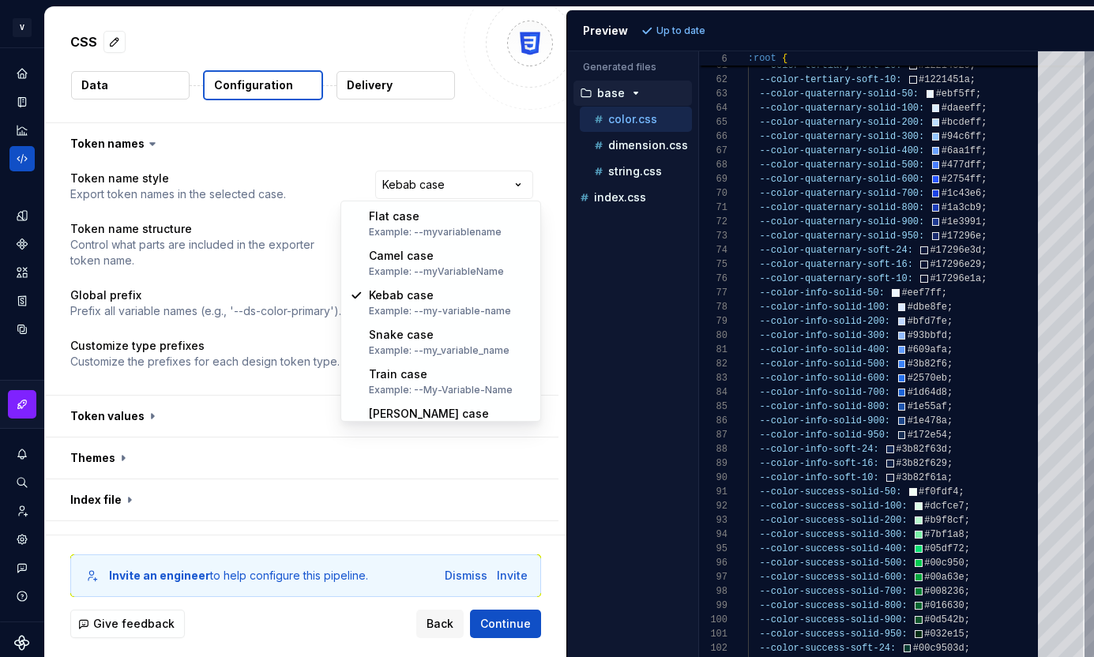
click at [431, 176] on html "**********" at bounding box center [547, 328] width 1094 height 657
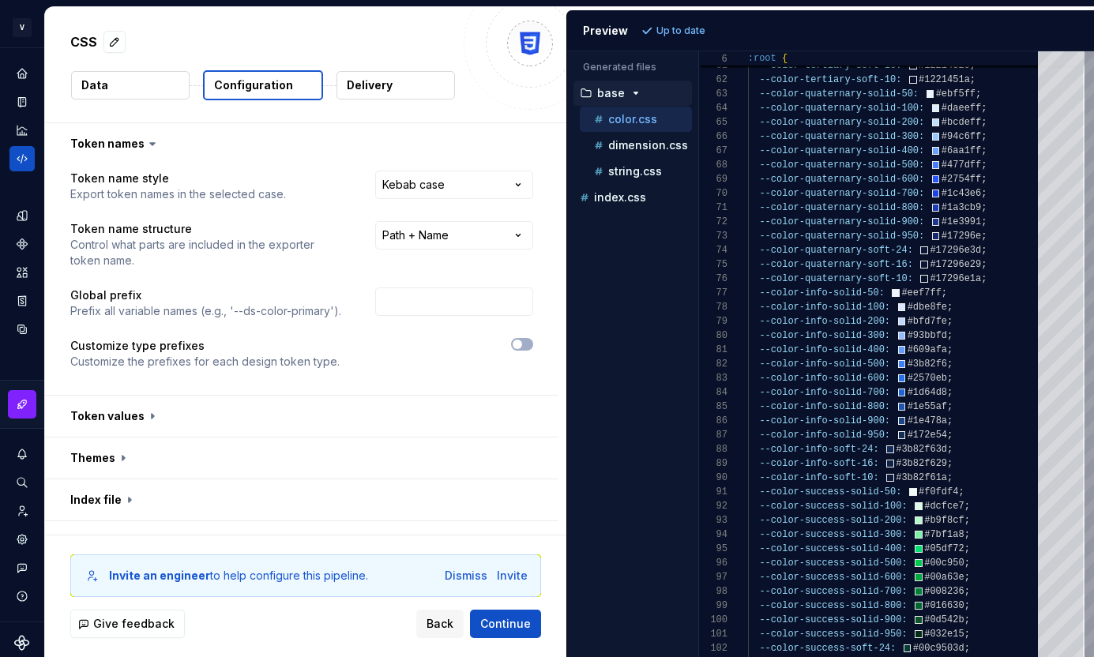
click at [393, 92] on button "Delivery" at bounding box center [396, 85] width 118 height 28
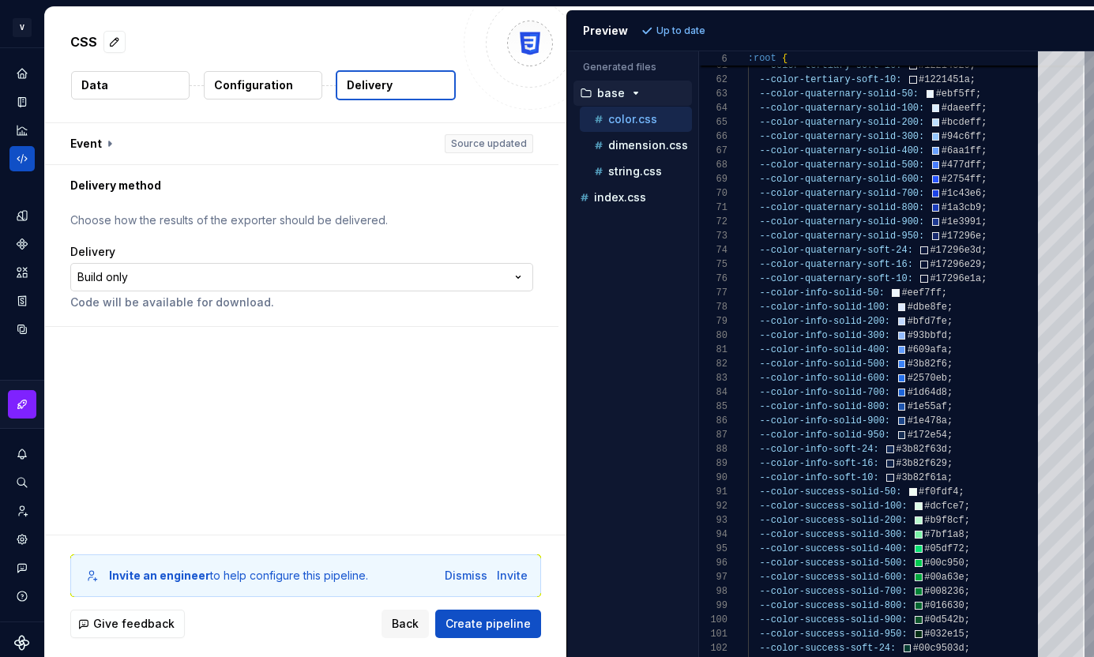
click at [337, 267] on html "**********" at bounding box center [547, 328] width 1094 height 657
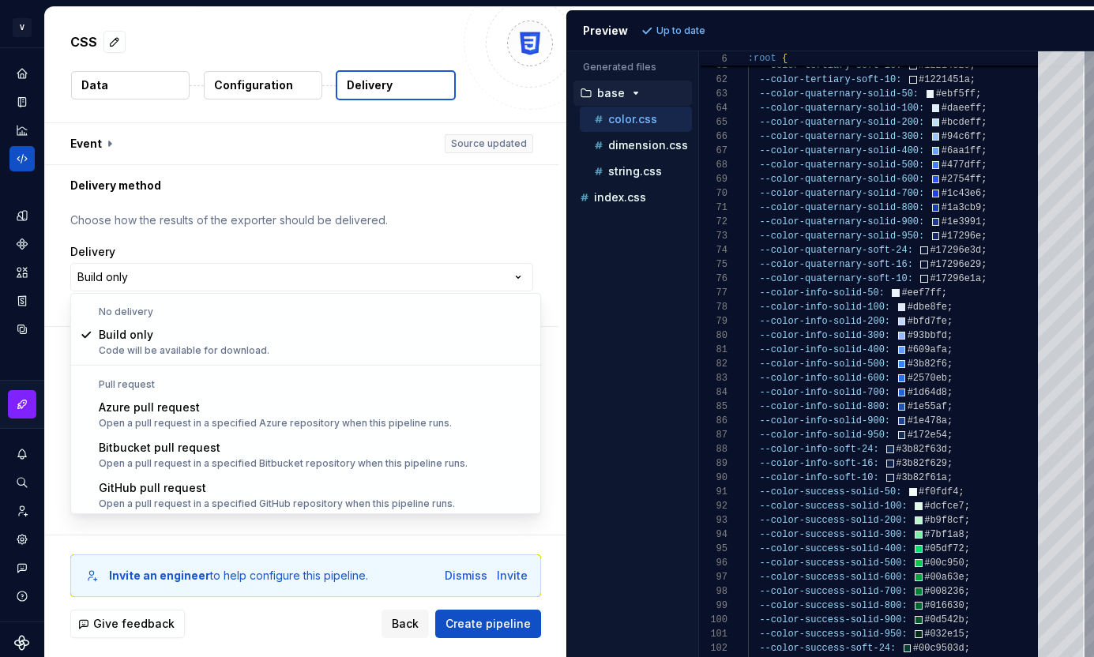
click at [331, 273] on html "**********" at bounding box center [547, 328] width 1094 height 657
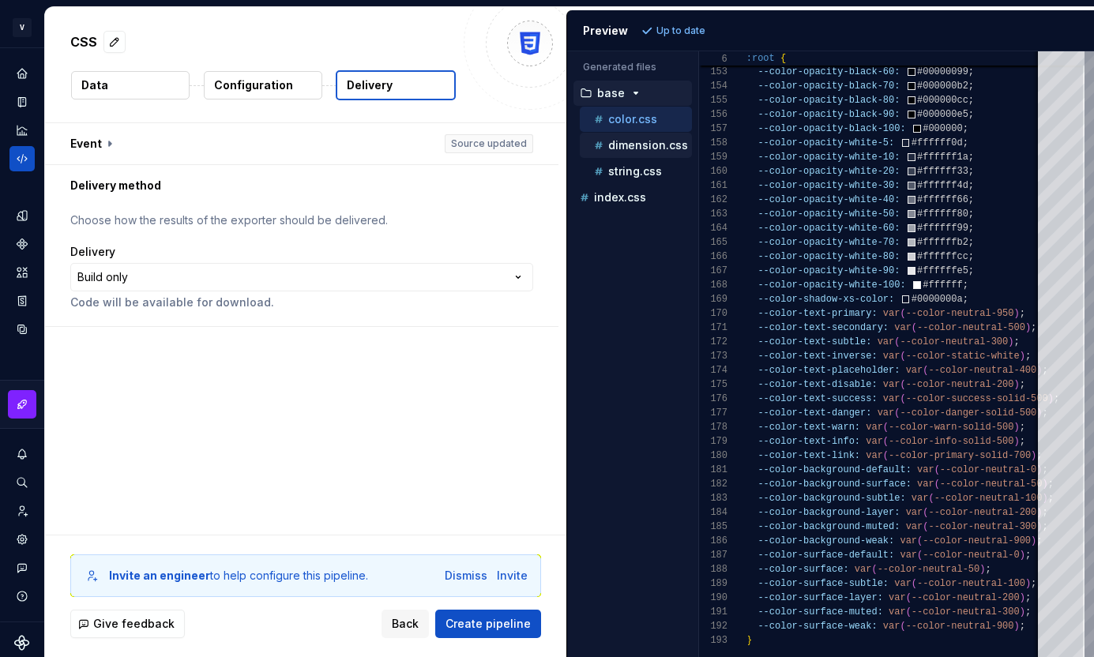
click at [622, 141] on p "dimension.css" at bounding box center [648, 145] width 80 height 13
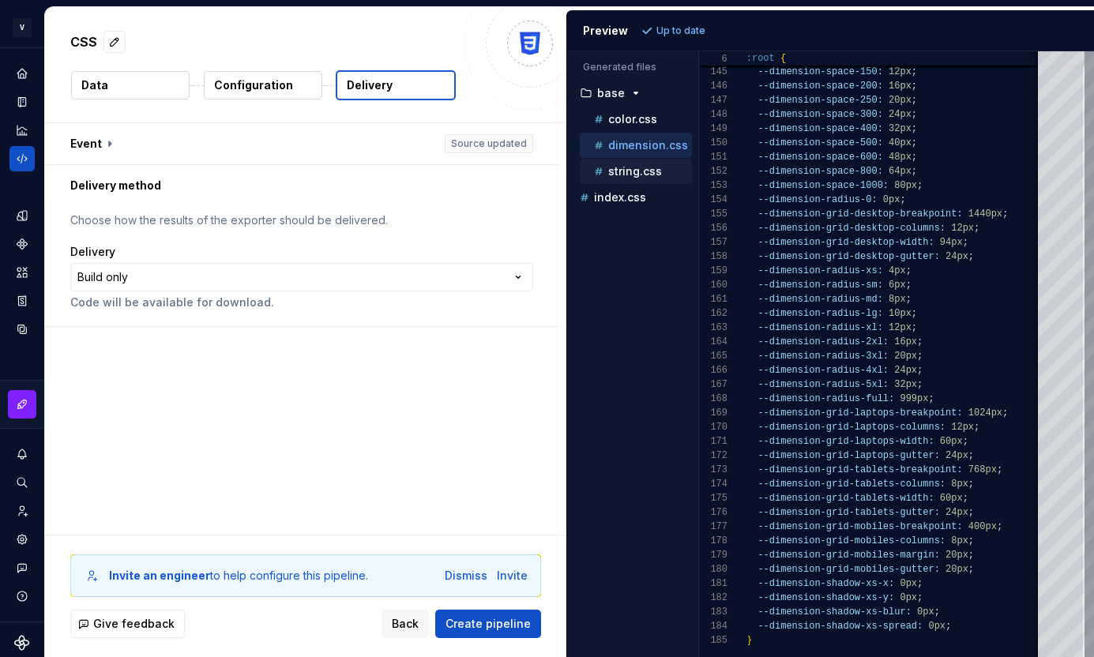
click at [641, 172] on p "string.css" at bounding box center [635, 171] width 54 height 13
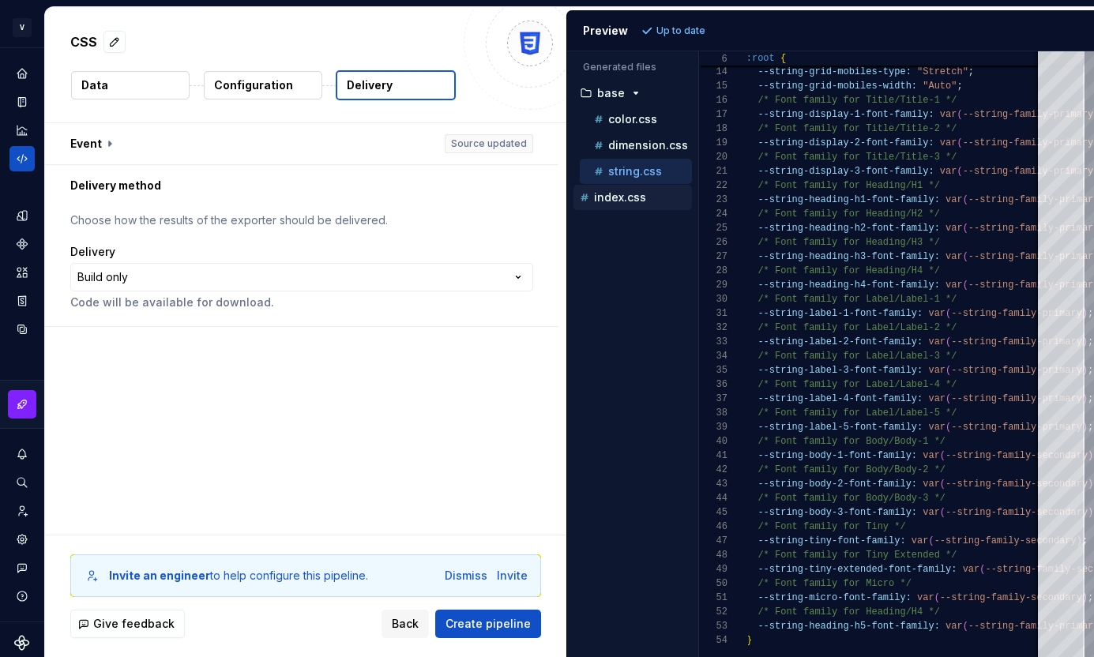
click at [607, 199] on p "index.css" at bounding box center [620, 197] width 52 height 13
type textarea "**********"
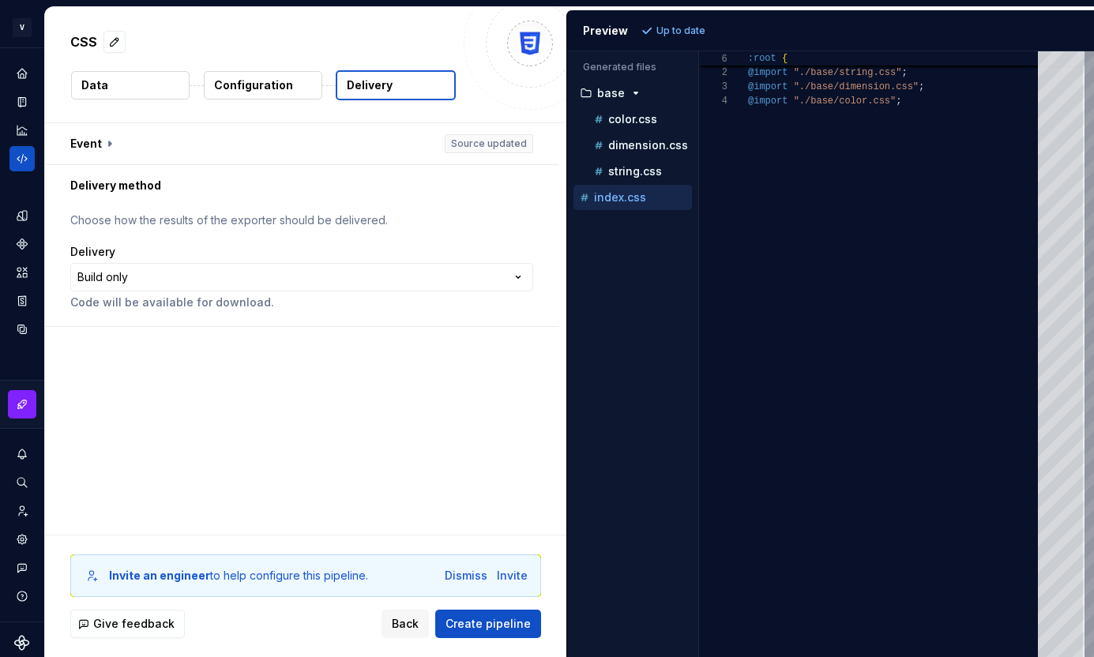
scroll to position [43, 0]
click at [131, 96] on button "Data" at bounding box center [130, 85] width 118 height 28
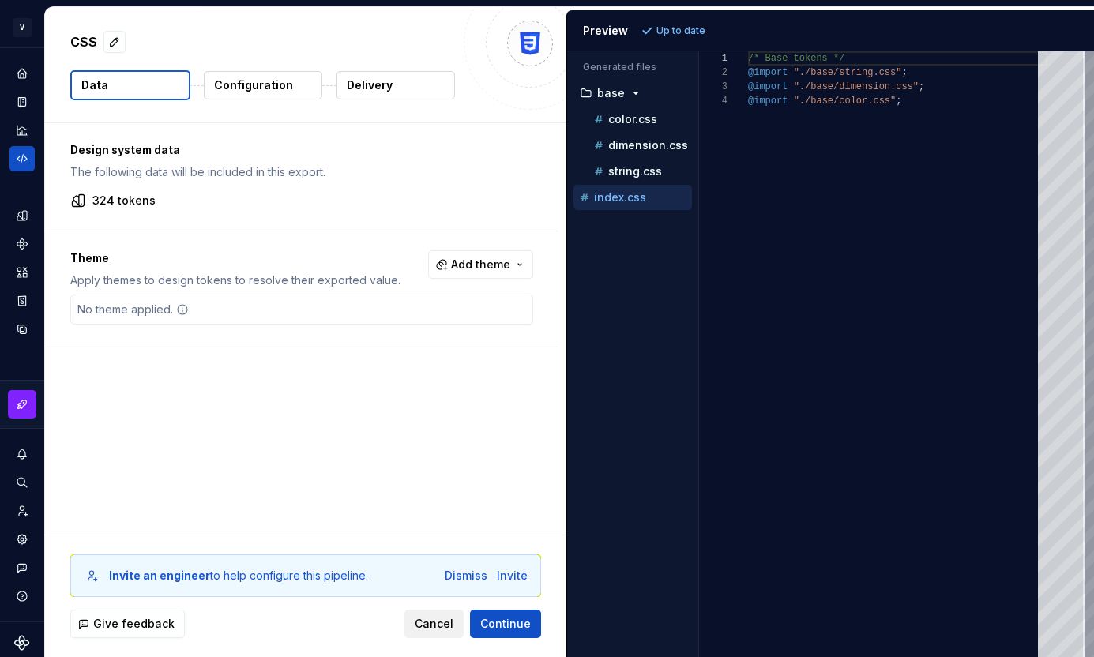
click at [441, 623] on span "Cancel" at bounding box center [434, 624] width 39 height 16
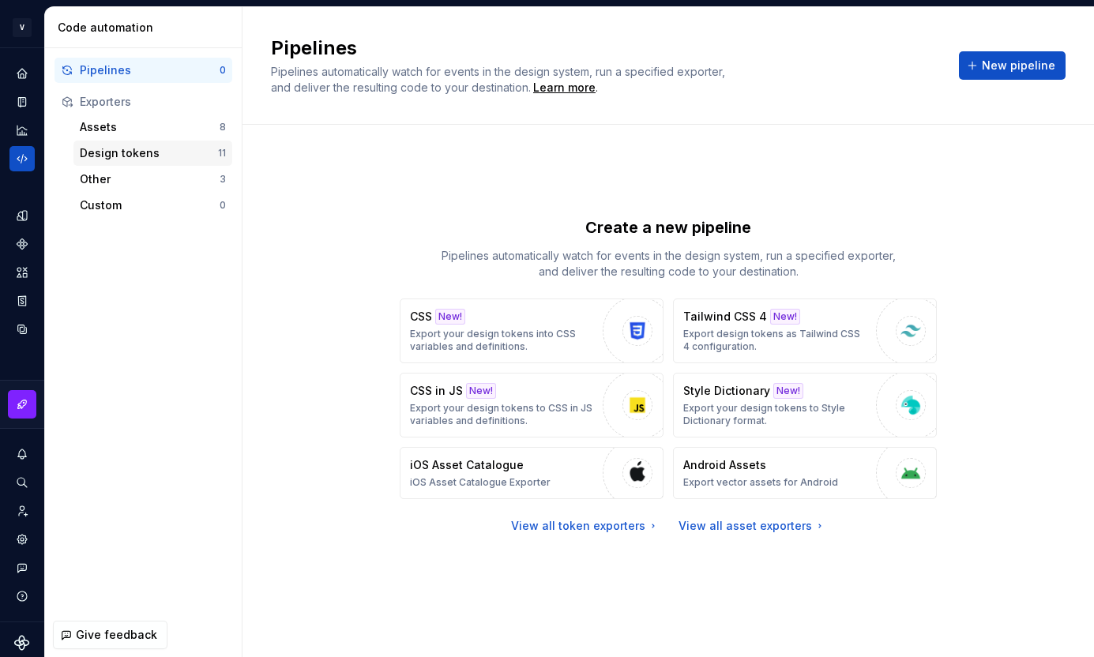
click at [179, 149] on div "Design tokens" at bounding box center [149, 153] width 138 height 16
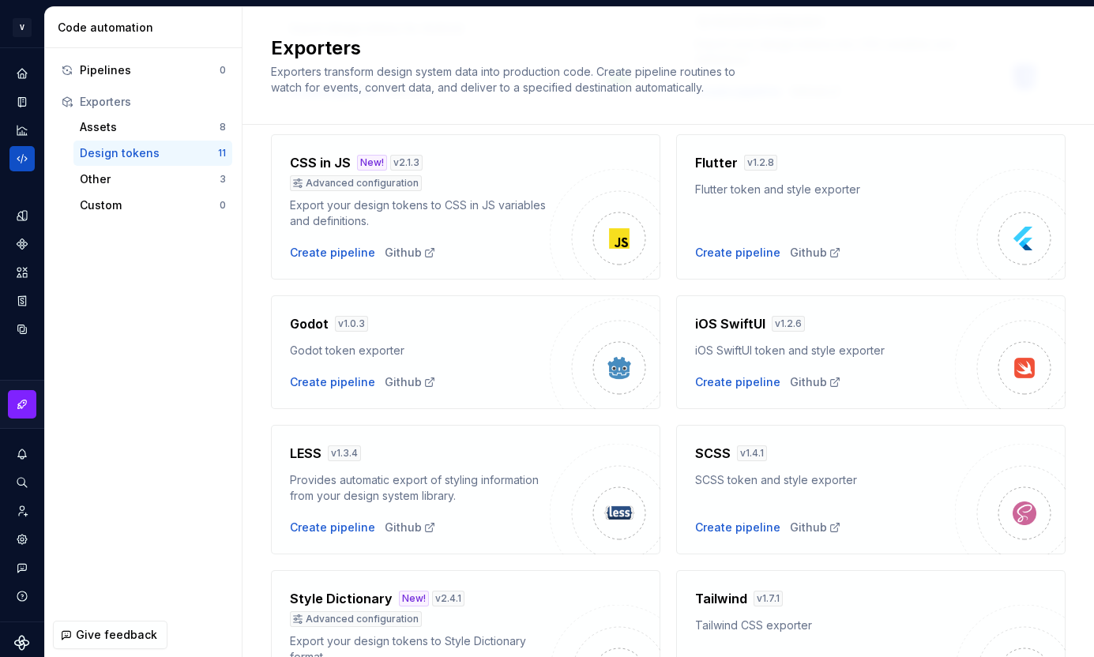
scroll to position [231, 0]
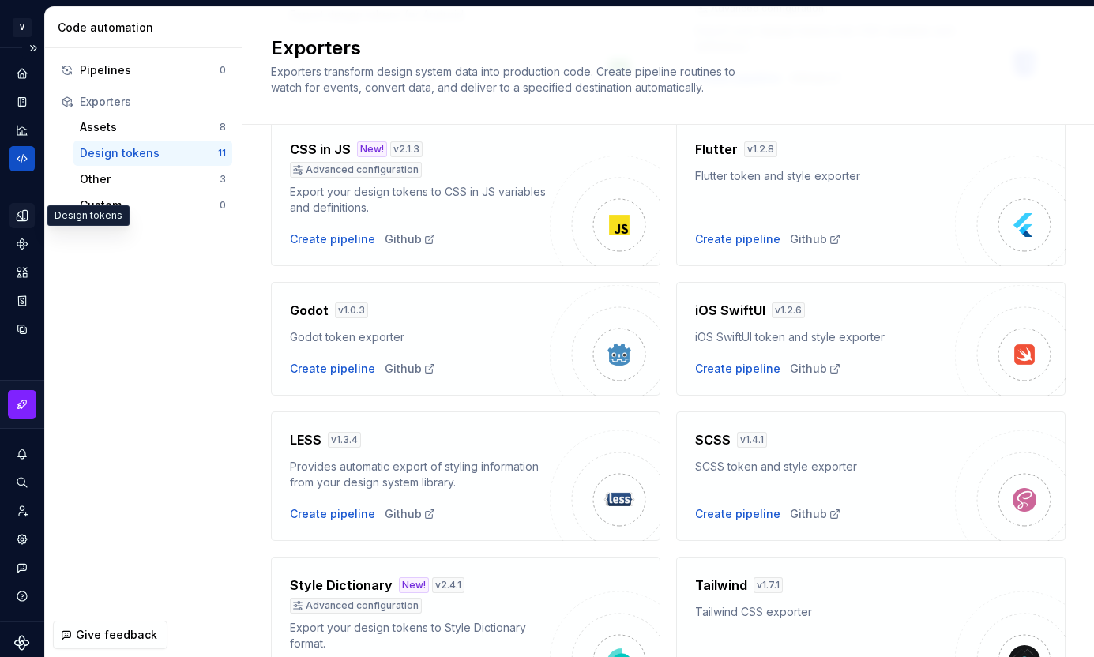
click at [28, 211] on icon "Design tokens" at bounding box center [22, 216] width 14 height 14
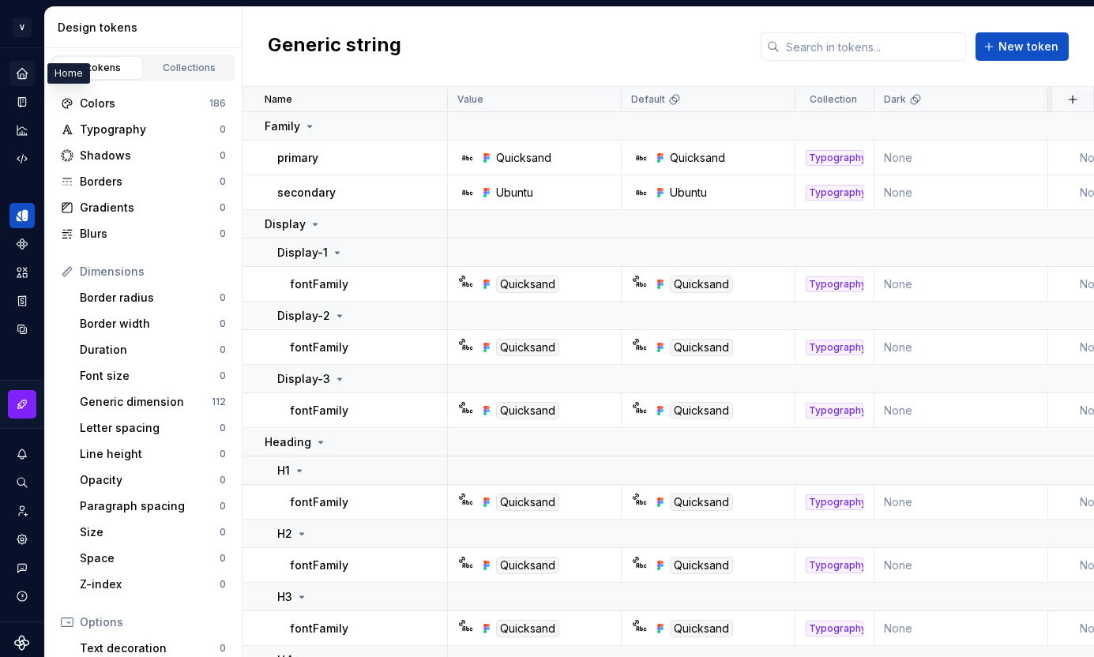
click at [24, 78] on icon "Home" at bounding box center [22, 73] width 10 height 10
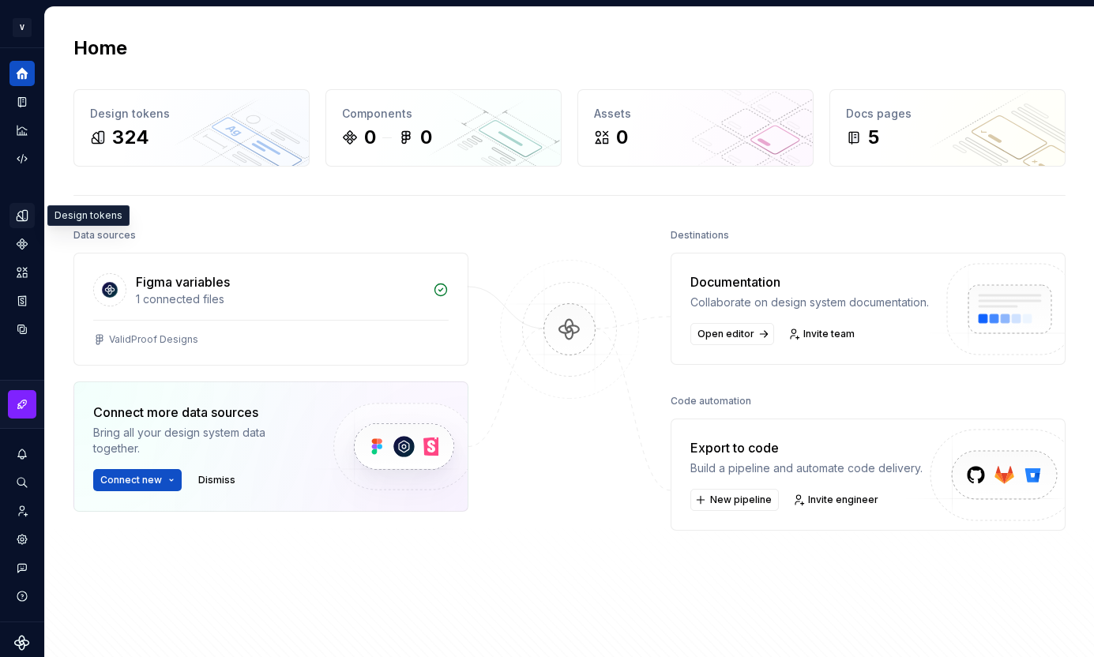
click at [28, 211] on icon "Design tokens" at bounding box center [22, 216] width 14 height 14
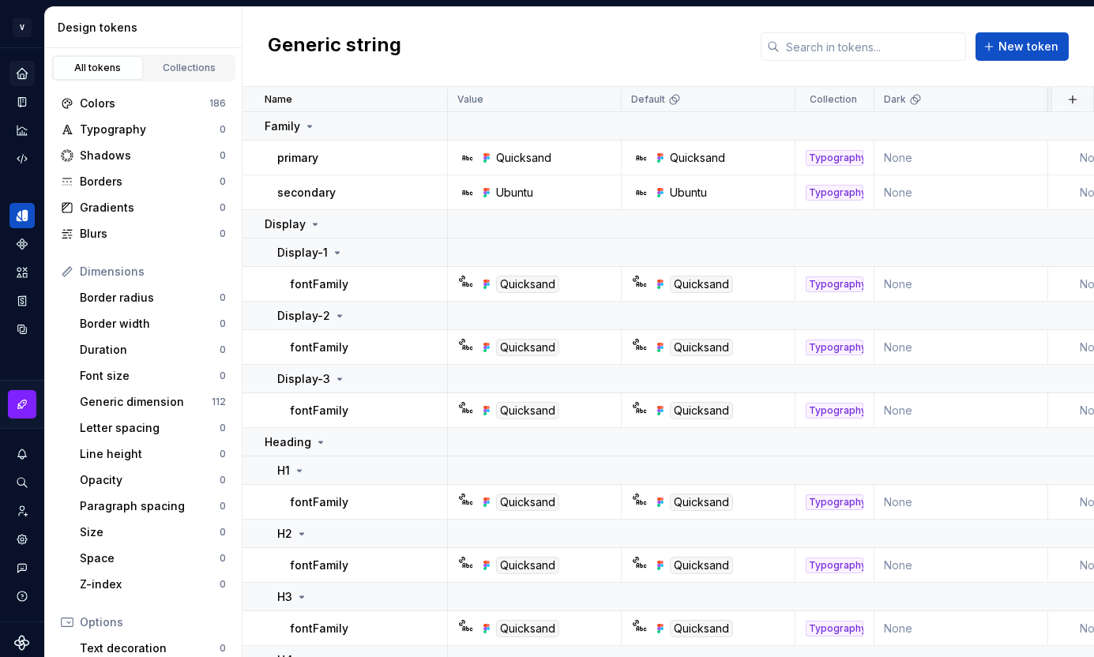
click at [335, 32] on h2 "Generic string" at bounding box center [334, 46] width 133 height 28
click at [332, 42] on h2 "Generic string" at bounding box center [334, 46] width 133 height 28
click at [194, 73] on div "Collections" at bounding box center [189, 68] width 79 height 13
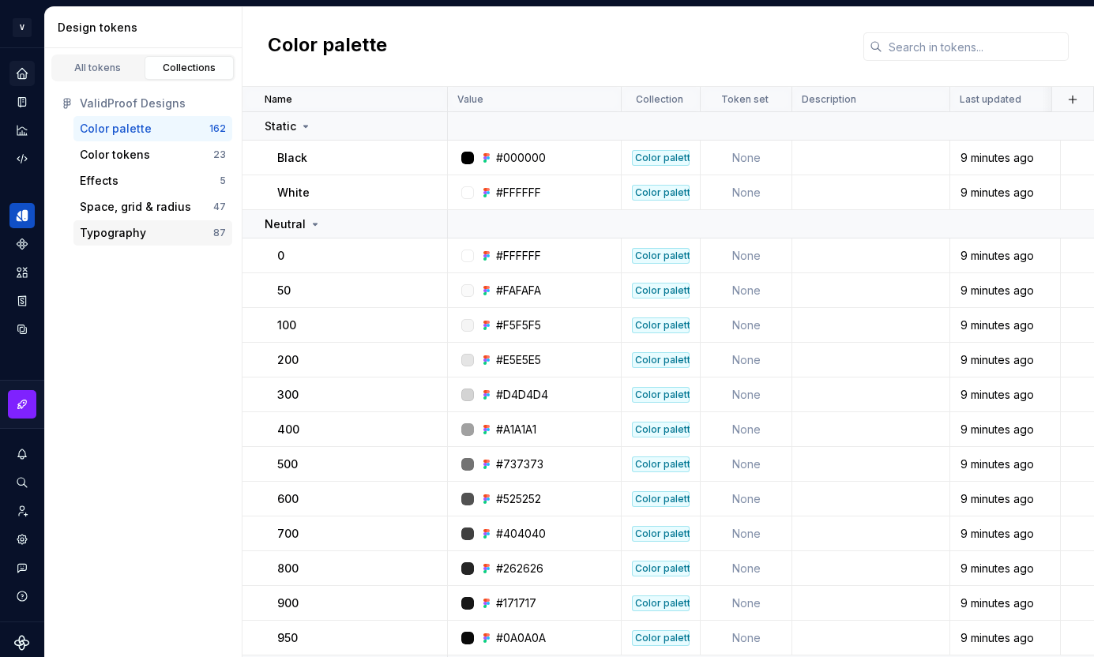
click at [165, 233] on div "Typography" at bounding box center [146, 233] width 133 height 16
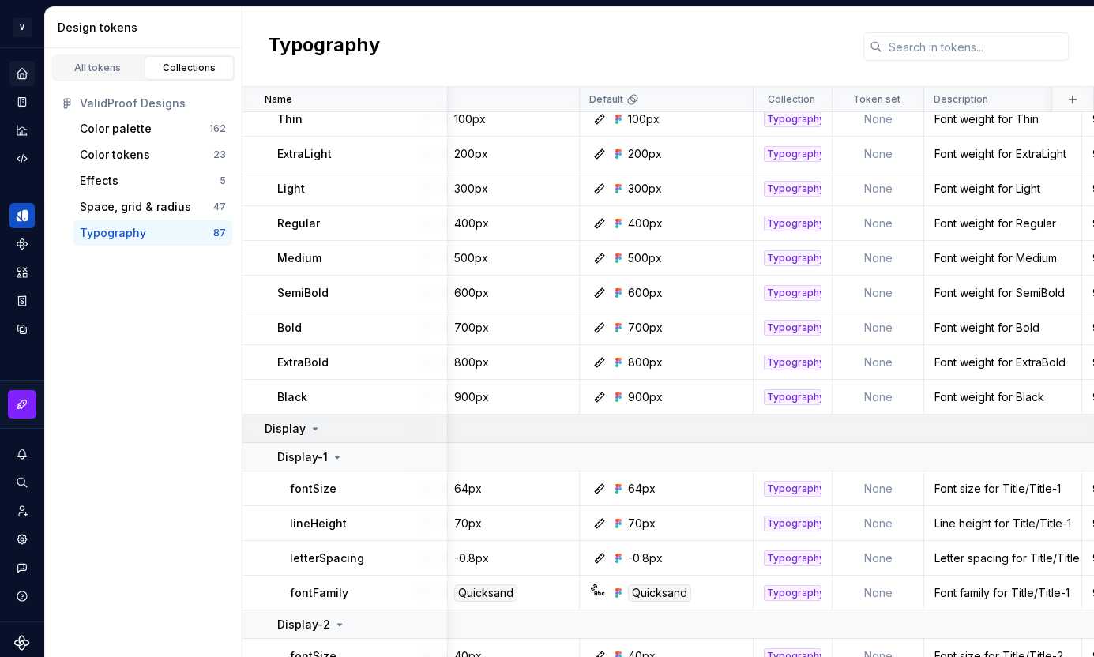
scroll to position [137, 17]
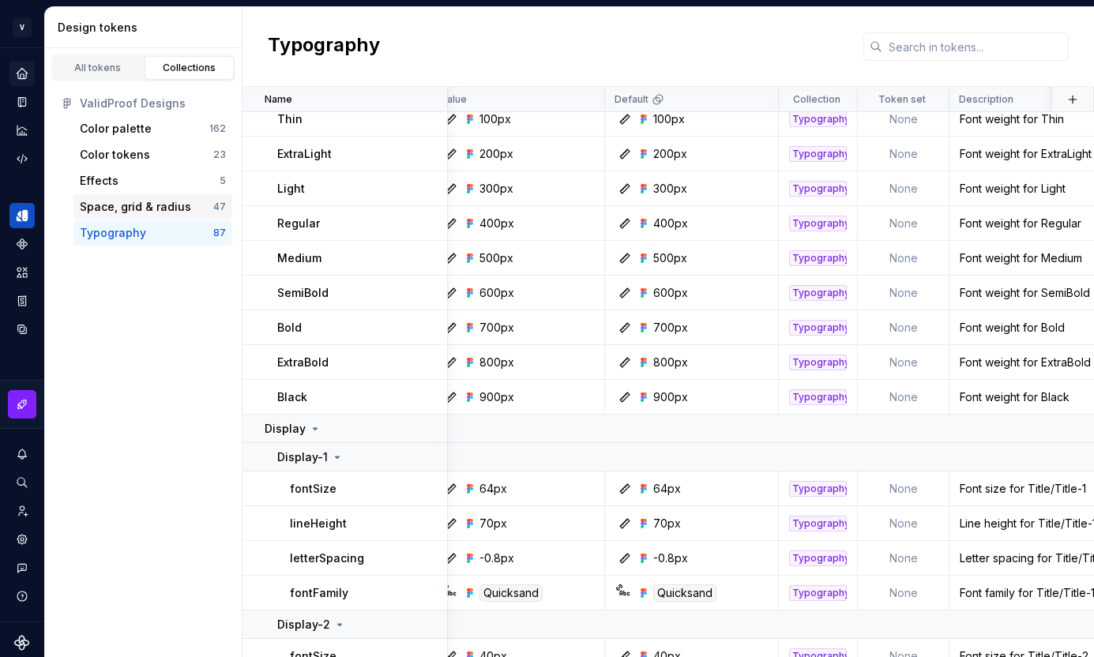
click at [160, 197] on div "Space, grid & radius 47" at bounding box center [152, 206] width 159 height 25
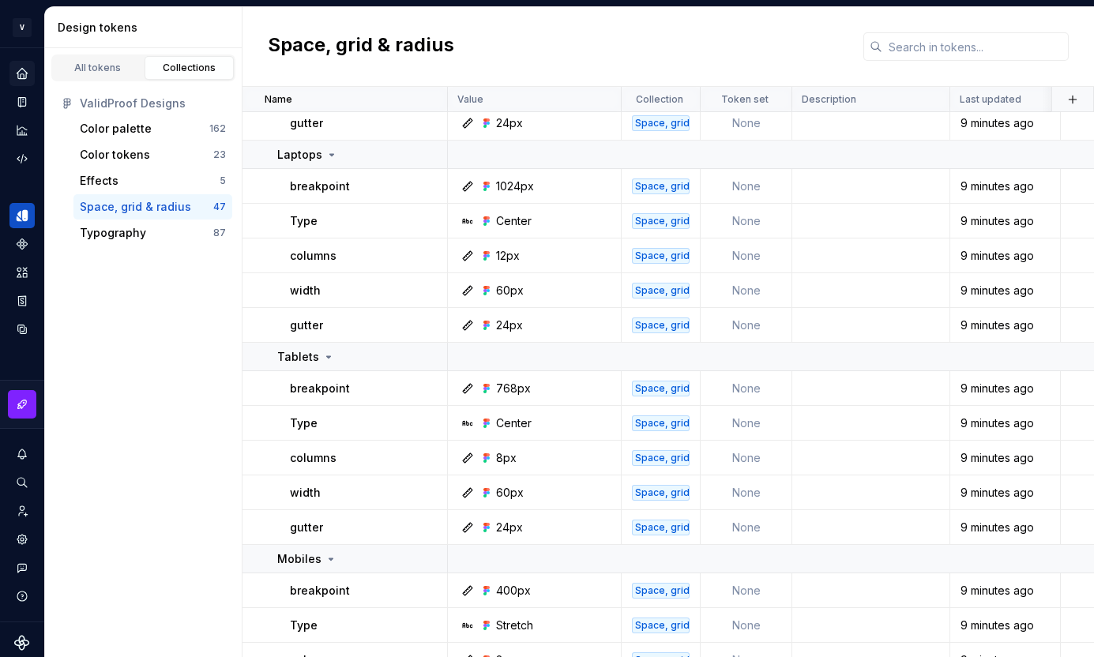
scroll to position [1288, 0]
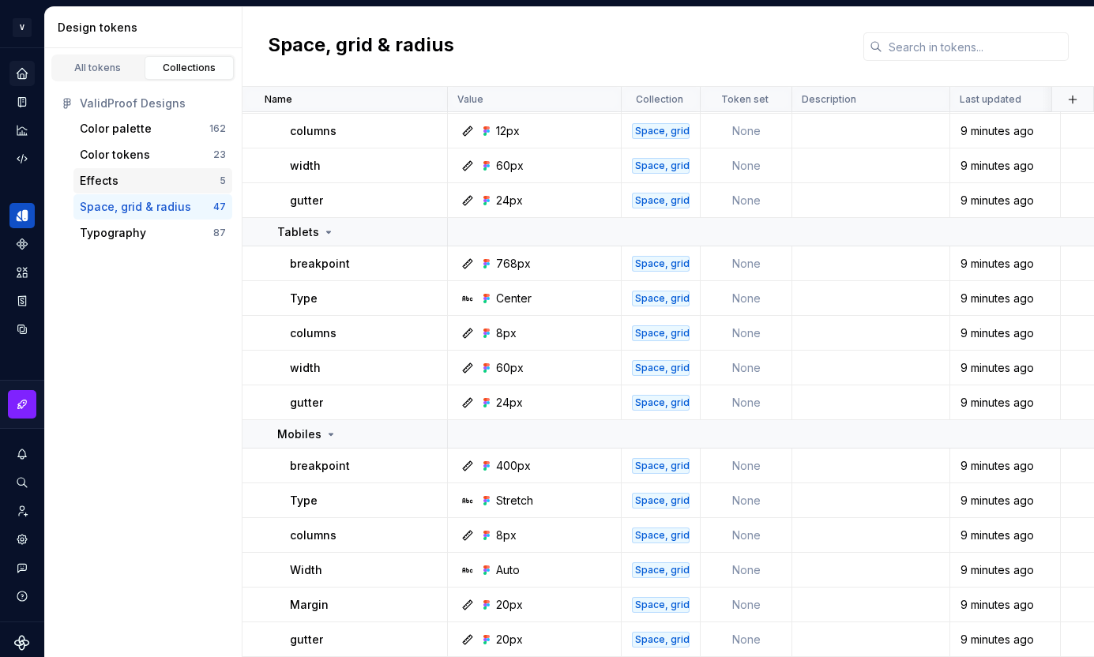
click at [200, 181] on div "Effects" at bounding box center [150, 181] width 140 height 16
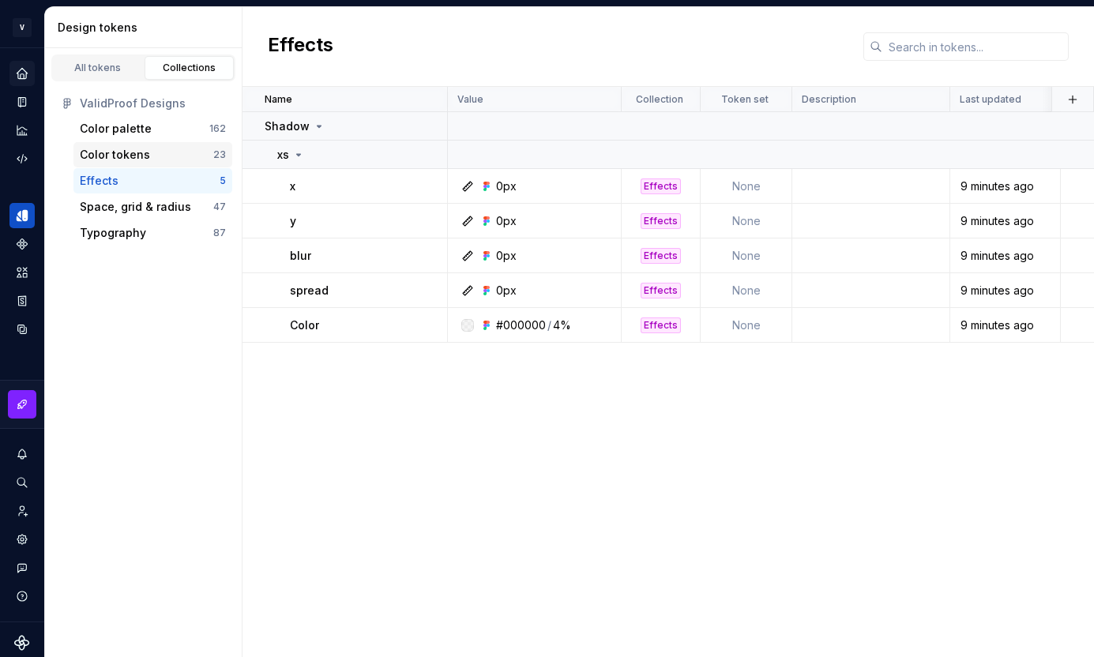
click at [168, 156] on div "Color tokens" at bounding box center [146, 155] width 133 height 16
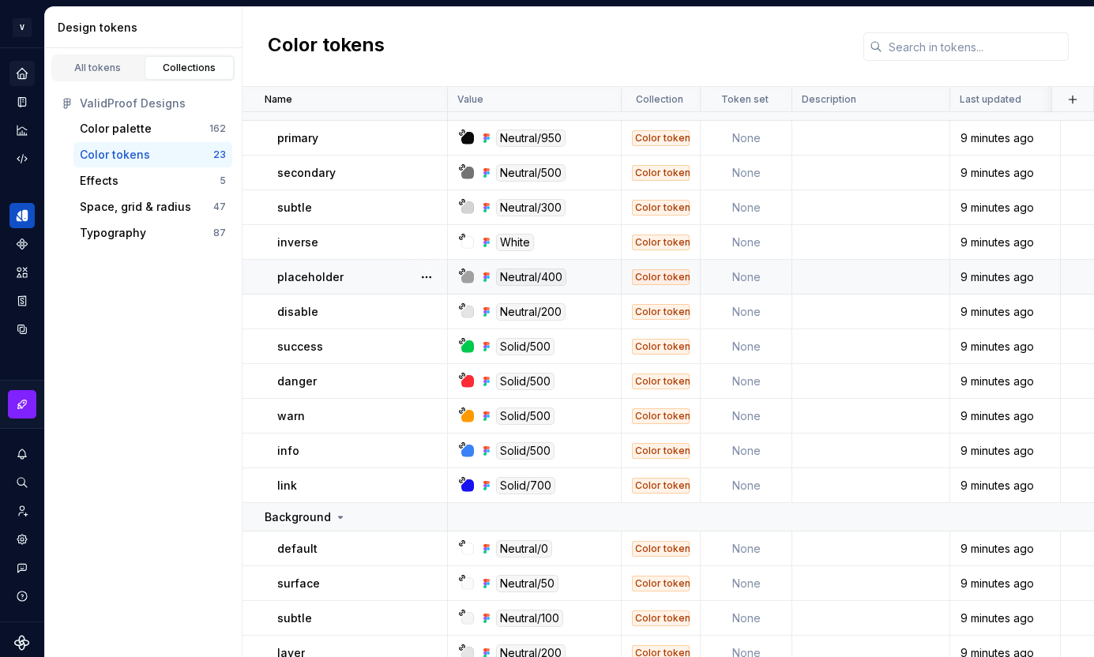
scroll to position [8, 0]
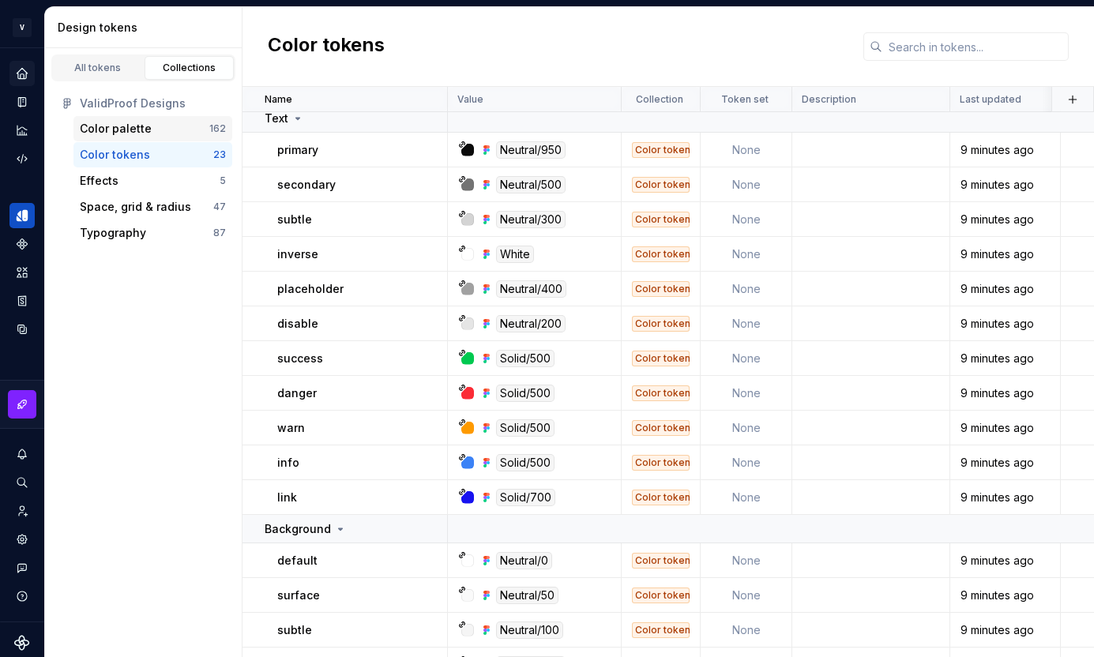
click at [141, 126] on div "Color palette" at bounding box center [116, 129] width 72 height 16
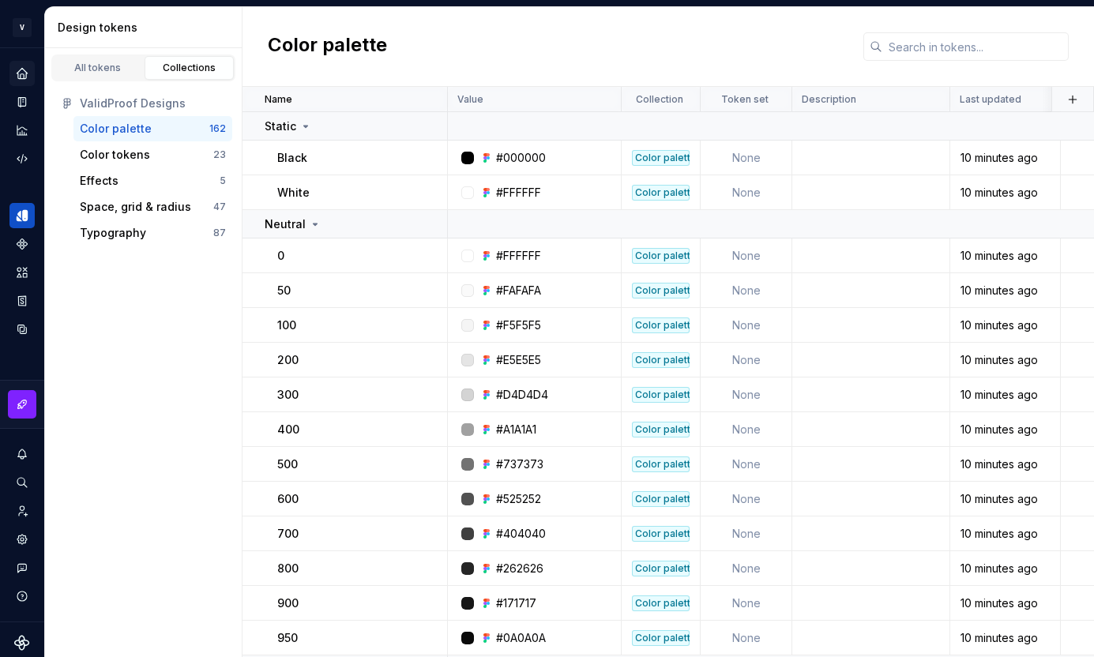
click at [154, 100] on div "ValidProof Designs" at bounding box center [153, 104] width 146 height 16
click at [97, 64] on div "All tokens" at bounding box center [97, 68] width 79 height 13
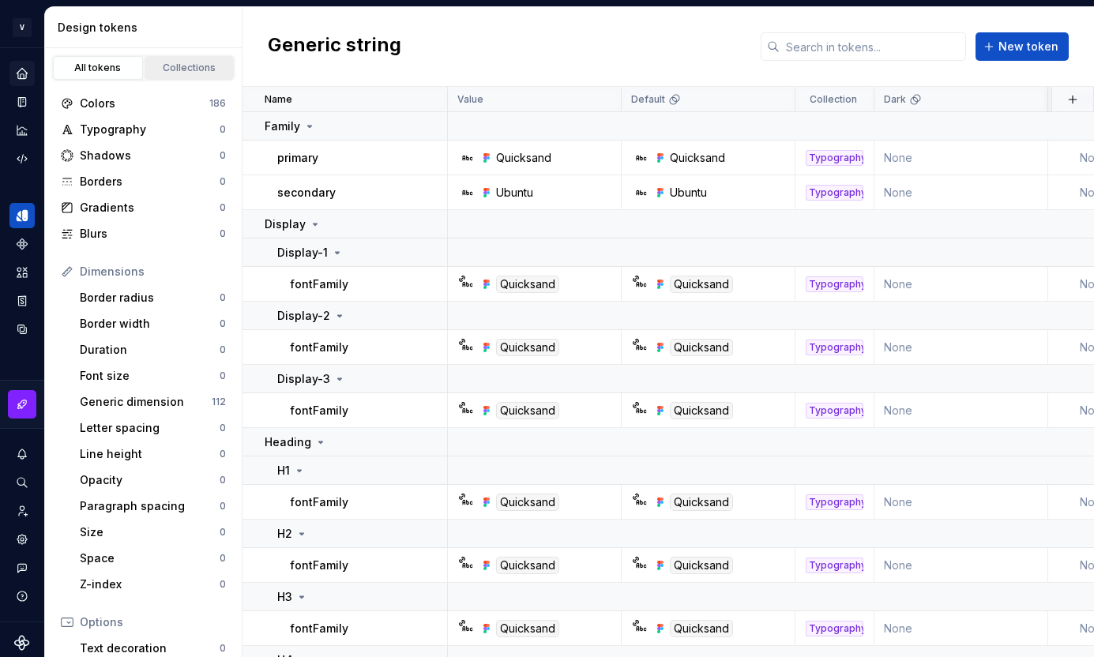
click at [169, 66] on div "Collections" at bounding box center [189, 68] width 79 height 13
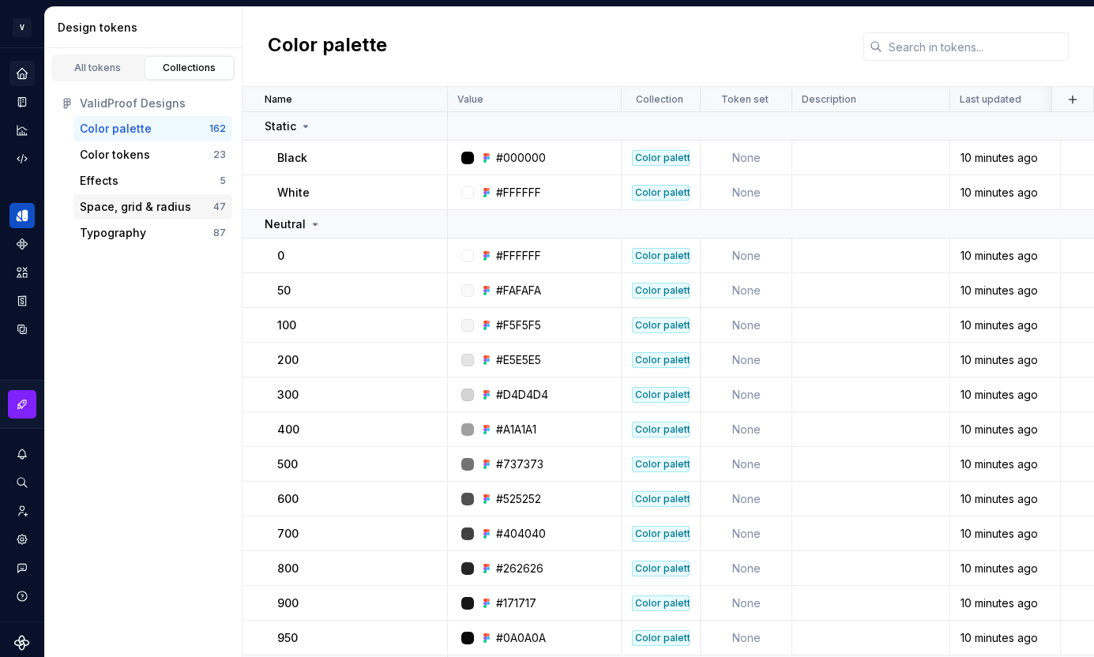
click at [126, 204] on div "Space, grid & radius" at bounding box center [135, 207] width 111 height 16
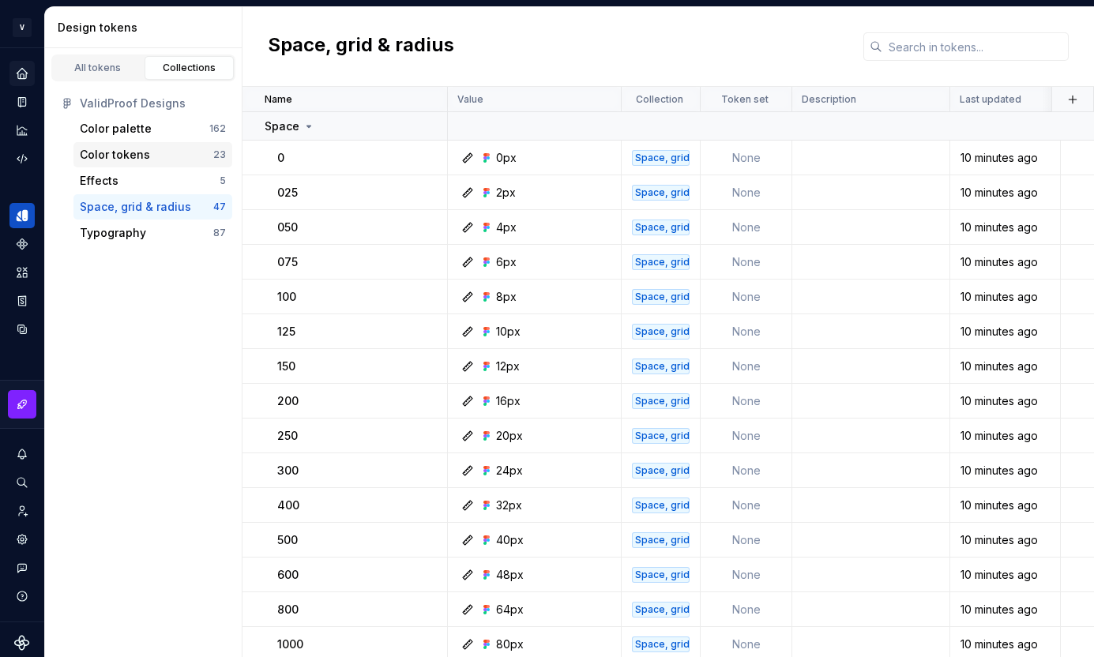
click at [153, 158] on div "Color tokens" at bounding box center [146, 155] width 133 height 16
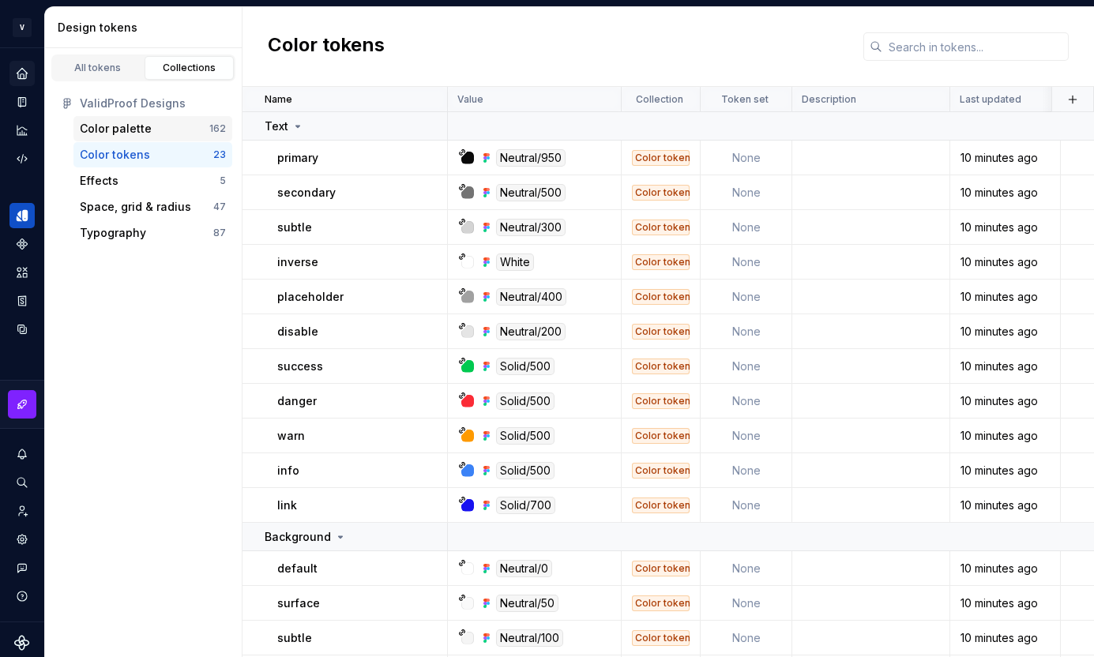
click at [136, 127] on div "Color palette" at bounding box center [116, 129] width 72 height 16
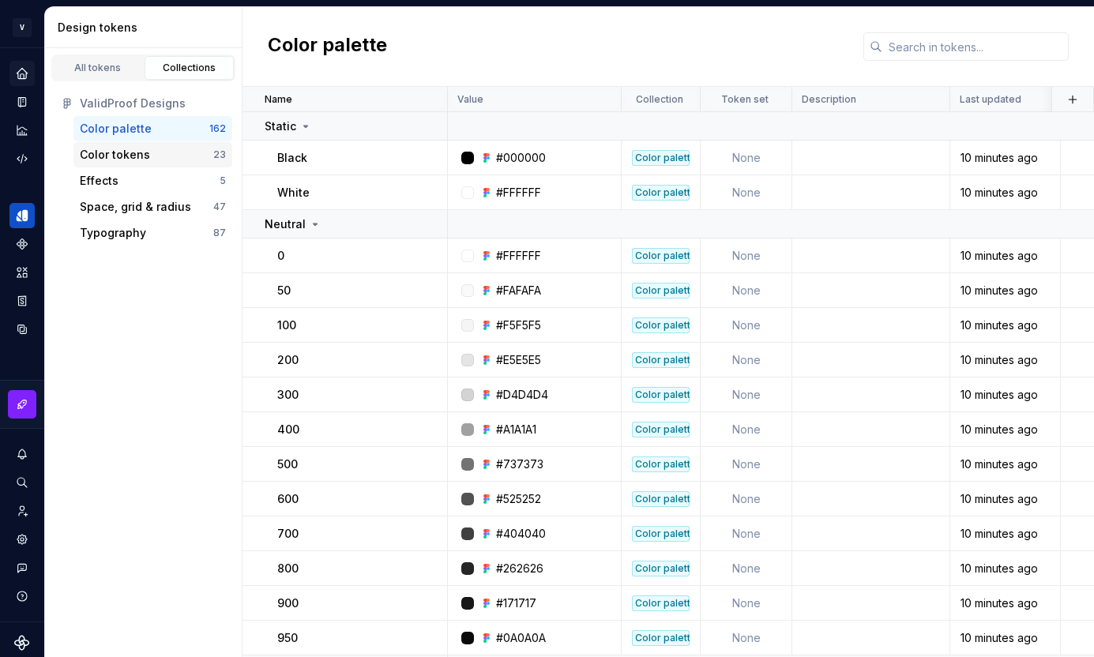
click at [133, 152] on div "Color tokens" at bounding box center [115, 155] width 70 height 16
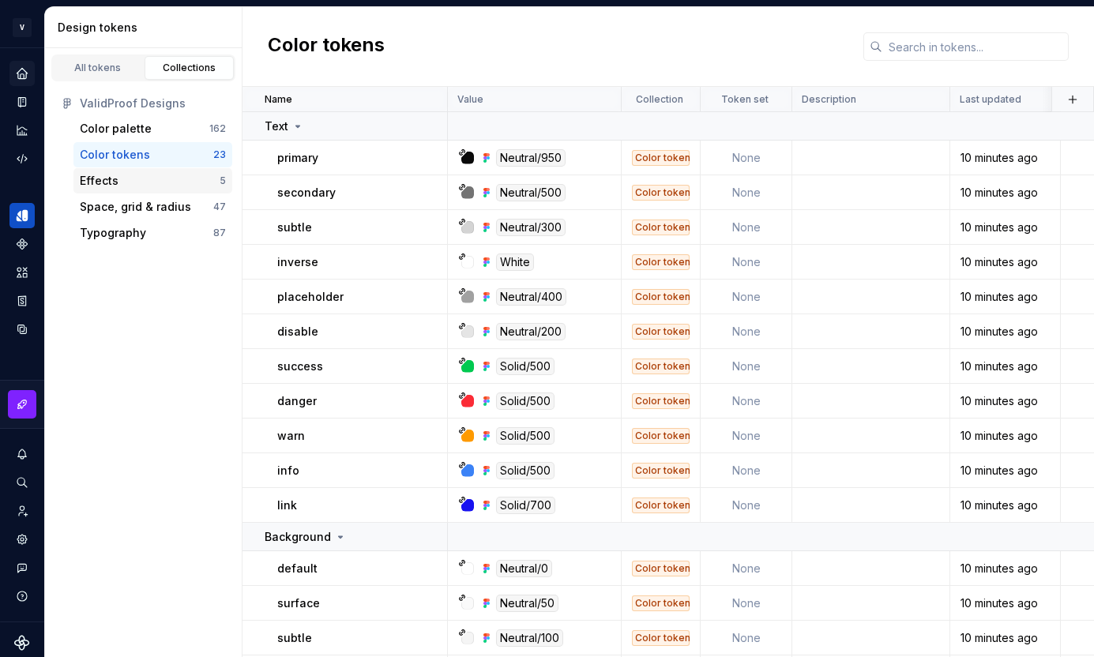
click at [128, 185] on div "Effects" at bounding box center [150, 181] width 140 height 16
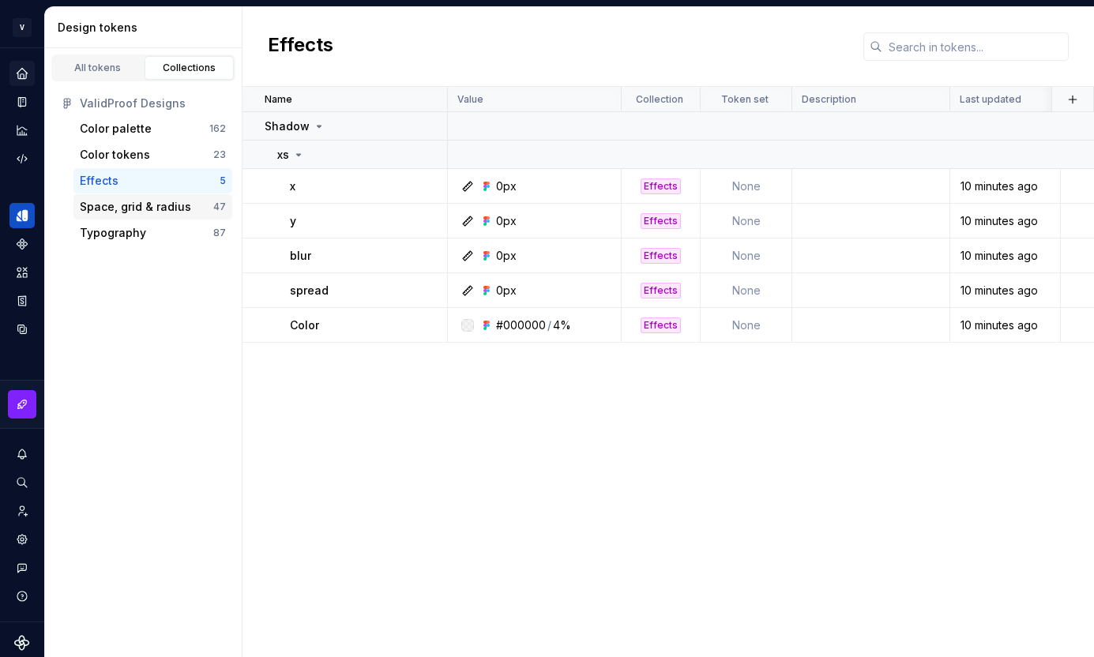
click at [124, 198] on div "Space, grid & radius 47" at bounding box center [152, 206] width 159 height 25
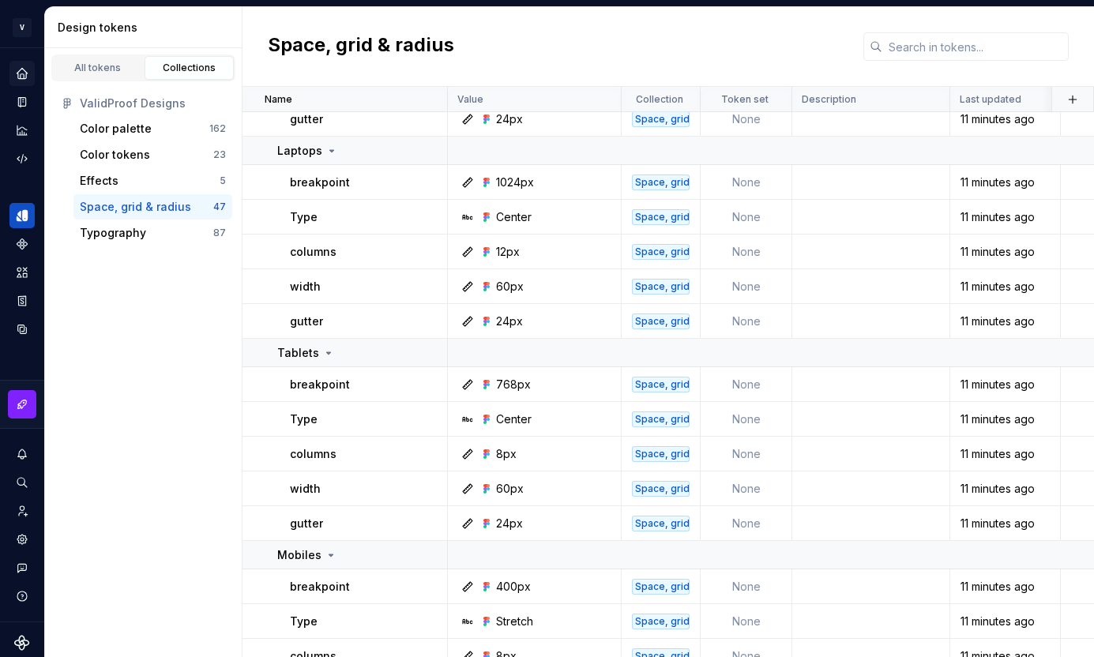
scroll to position [1288, 0]
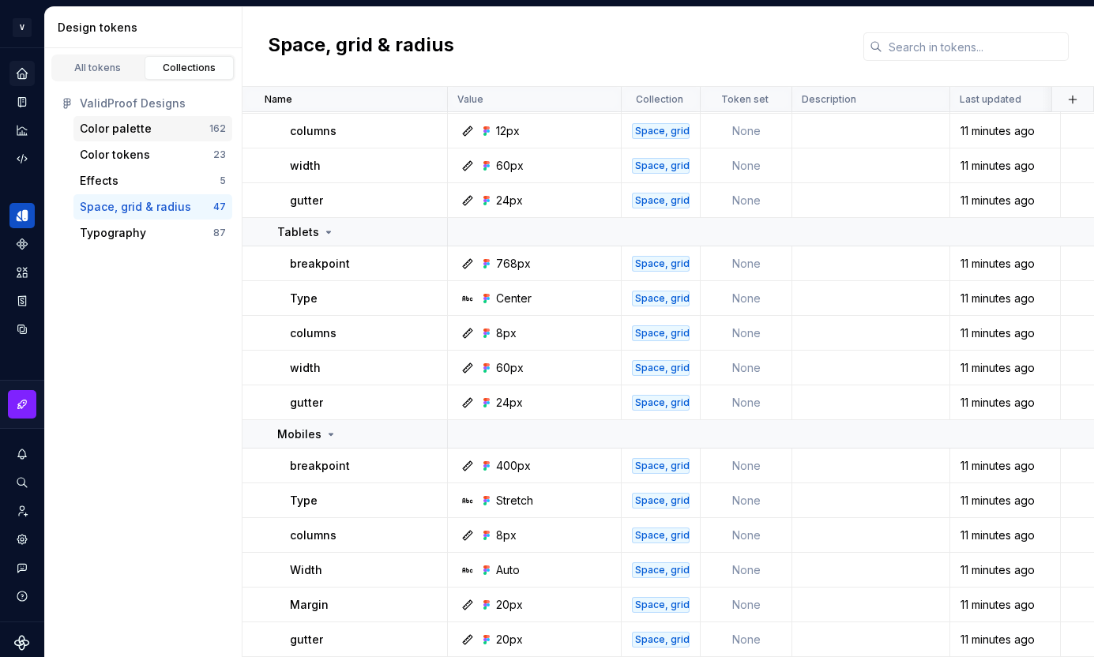
click at [125, 126] on div "Color palette" at bounding box center [116, 129] width 72 height 16
